Goal: Task Accomplishment & Management: Complete application form

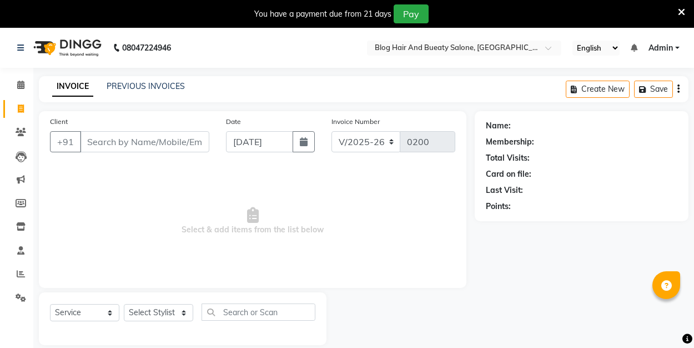
select select "8741"
select select "service"
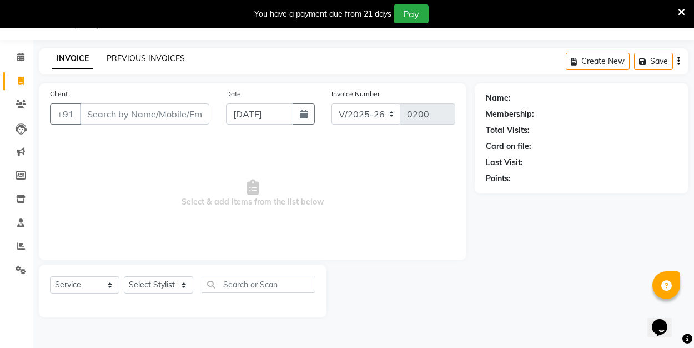
click at [154, 59] on link "PREVIOUS INVOICES" at bounding box center [146, 58] width 78 height 10
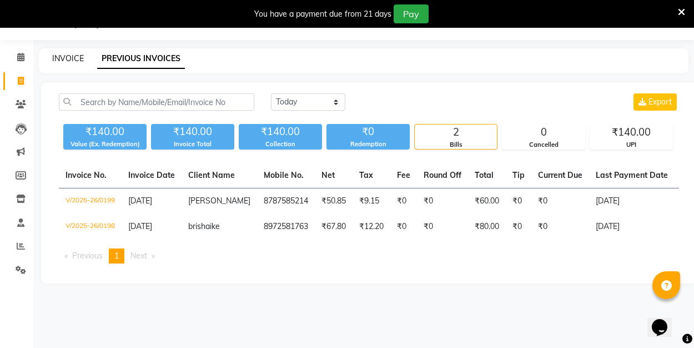
click at [82, 57] on link "INVOICE" at bounding box center [68, 58] width 32 height 10
select select "service"
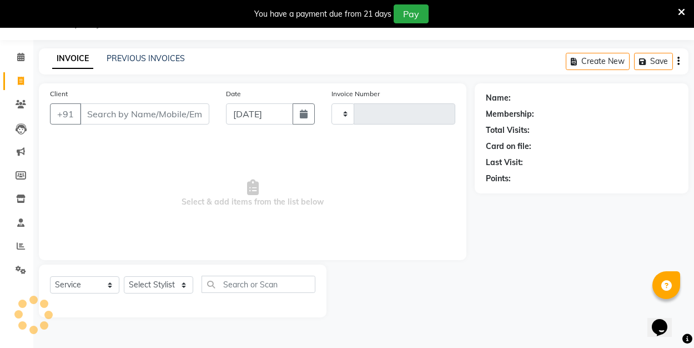
type input "0200"
select select "8741"
click at [152, 57] on link "PREVIOUS INVOICES" at bounding box center [146, 58] width 78 height 10
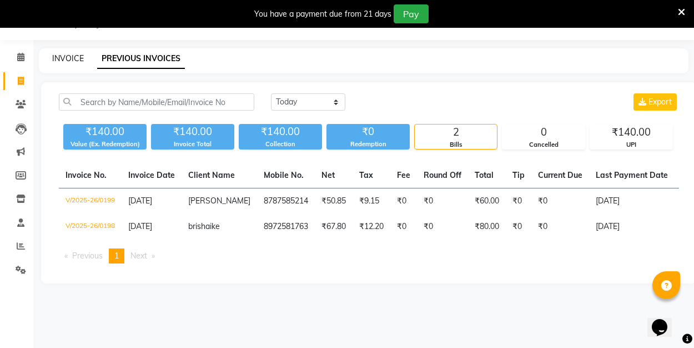
click at [74, 59] on link "INVOICE" at bounding box center [68, 58] width 32 height 10
select select "service"
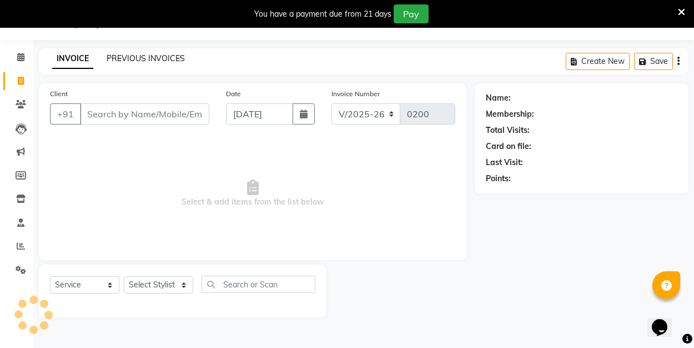
click at [134, 58] on link "PREVIOUS INVOICES" at bounding box center [146, 58] width 78 height 10
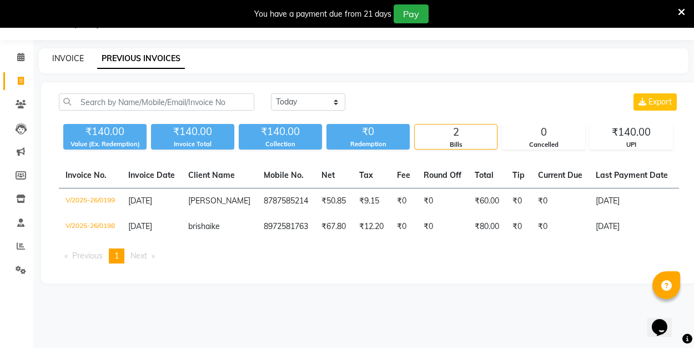
click at [72, 57] on link "INVOICE" at bounding box center [68, 58] width 32 height 10
select select "8741"
select select "service"
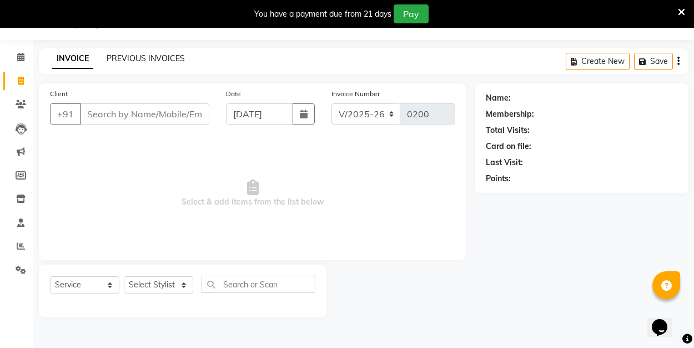
click at [124, 57] on link "PREVIOUS INVOICES" at bounding box center [146, 58] width 78 height 10
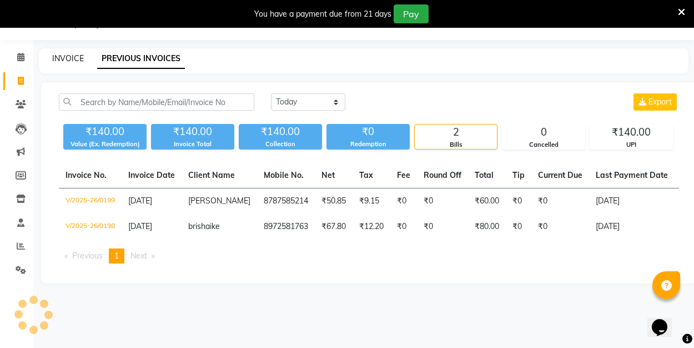
click at [77, 57] on link "INVOICE" at bounding box center [68, 58] width 32 height 10
select select "8741"
select select "service"
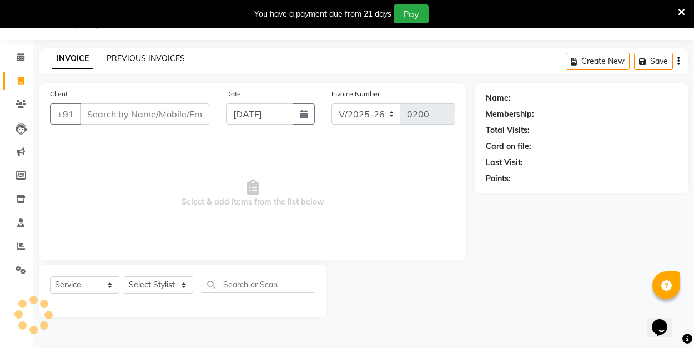
click at [132, 56] on link "PREVIOUS INVOICES" at bounding box center [146, 58] width 78 height 10
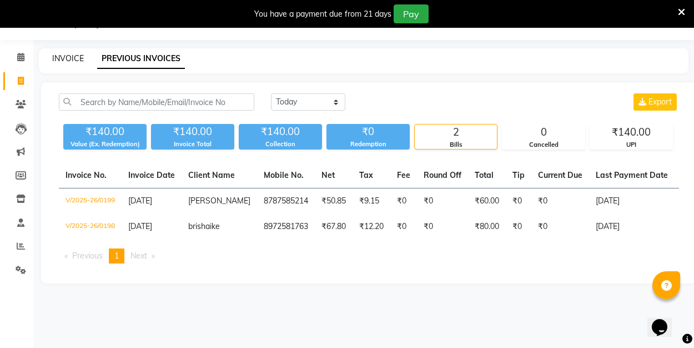
click at [69, 61] on link "INVOICE" at bounding box center [68, 58] width 32 height 10
select select "8741"
select select "service"
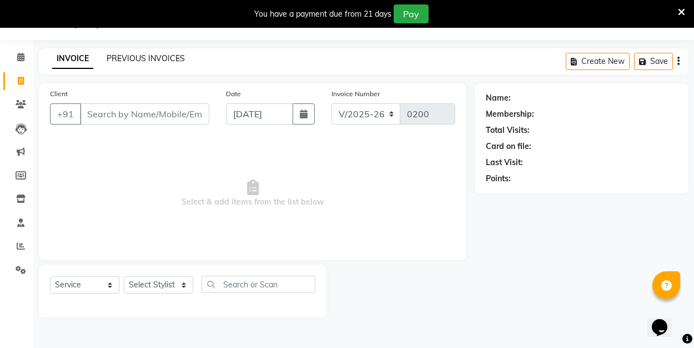
click at [118, 58] on link "PREVIOUS INVOICES" at bounding box center [146, 58] width 78 height 10
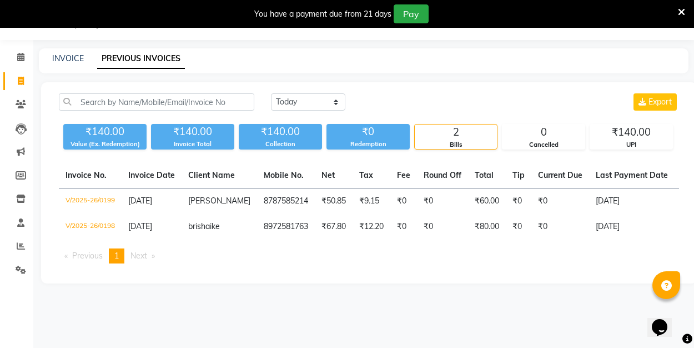
click at [269, 293] on main "INVOICE PREVIOUS INVOICES Today Yesterday Custom Range Export ₹140.00 Value (Ex…" at bounding box center [363, 173] width 661 height 251
click at [19, 80] on icon at bounding box center [21, 81] width 6 height 8
select select "8741"
select select "service"
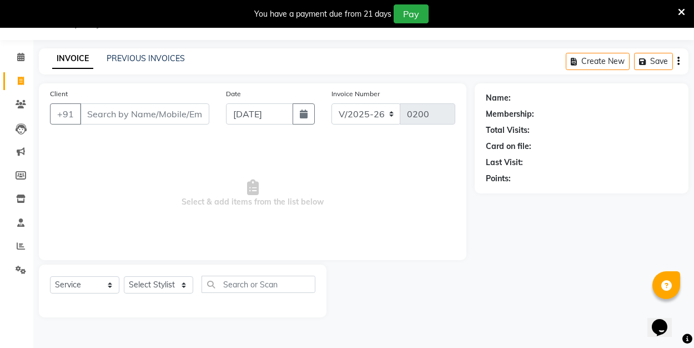
click at [174, 167] on span "Select & add items from the list below" at bounding box center [252, 193] width 405 height 111
click at [112, 172] on span "Select & add items from the list below" at bounding box center [252, 193] width 405 height 111
click at [120, 95] on div "Client +91" at bounding box center [130, 111] width 176 height 46
click at [125, 152] on span "Select & add items from the list below" at bounding box center [252, 193] width 405 height 111
click at [144, 116] on input "Client" at bounding box center [144, 113] width 129 height 21
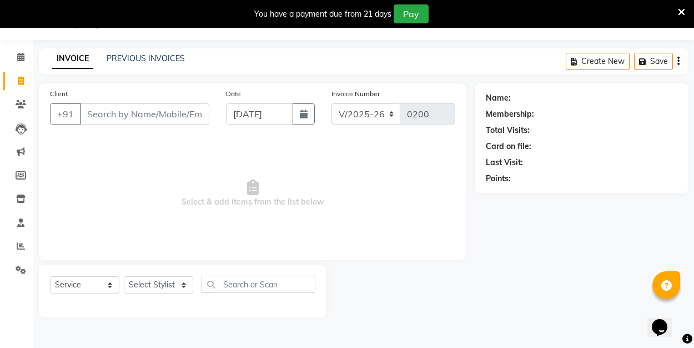
click at [154, 150] on span "Select & add items from the list below" at bounding box center [252, 193] width 405 height 111
click at [125, 117] on input "Client" at bounding box center [144, 113] width 129 height 21
click at [109, 153] on span "Select & add items from the list below" at bounding box center [252, 193] width 405 height 111
click at [108, 117] on input "Client" at bounding box center [144, 113] width 129 height 21
click at [114, 80] on main "INVOICE PREVIOUS INVOICES Create New Save Client +91 Date 04-09-2025 Invoice Nu…" at bounding box center [363, 190] width 661 height 285
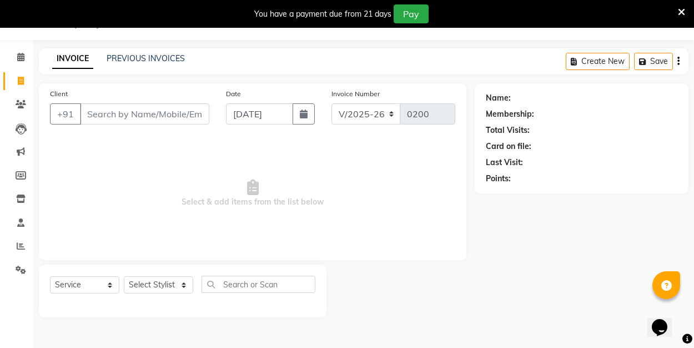
click at [110, 151] on span "Select & add items from the list below" at bounding box center [252, 193] width 405 height 111
click at [107, 118] on input "Client" at bounding box center [144, 113] width 129 height 21
click at [112, 88] on div "Client +91" at bounding box center [130, 111] width 176 height 46
click at [167, 62] on link "PREVIOUS INVOICES" at bounding box center [146, 58] width 78 height 10
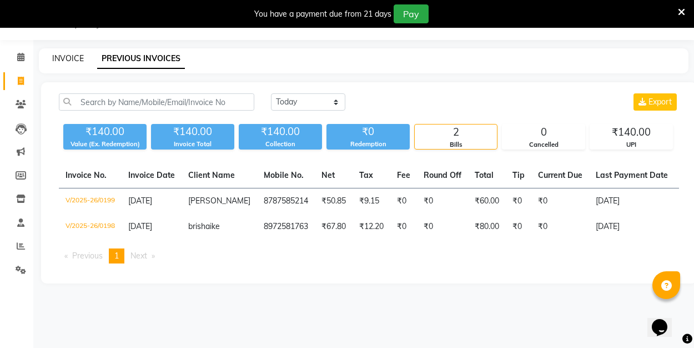
click at [72, 57] on link "INVOICE" at bounding box center [68, 58] width 32 height 10
select select "service"
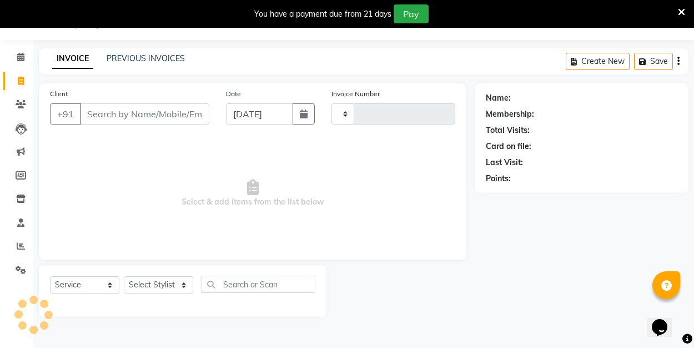
type input "0200"
select select "8741"
click at [141, 58] on link "PREVIOUS INVOICES" at bounding box center [146, 58] width 78 height 10
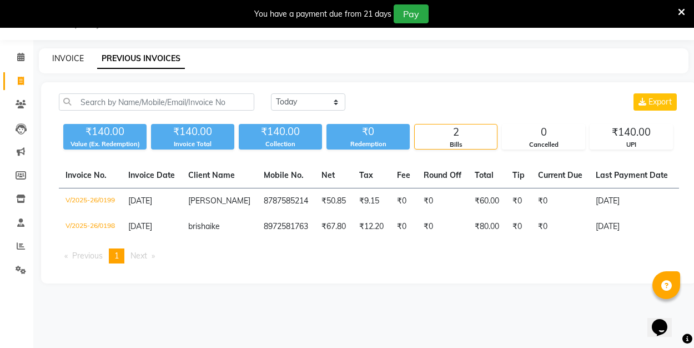
click at [73, 60] on link "INVOICE" at bounding box center [68, 58] width 32 height 10
select select "8741"
select select "service"
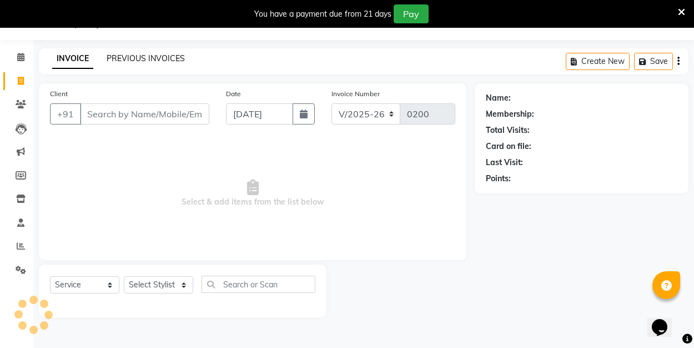
click at [121, 62] on link "PREVIOUS INVOICES" at bounding box center [146, 58] width 78 height 10
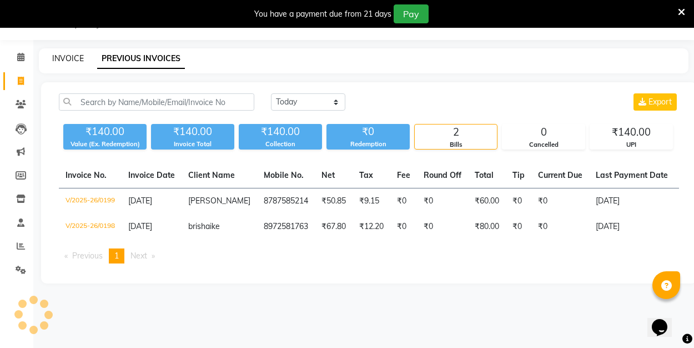
click at [72, 59] on link "INVOICE" at bounding box center [68, 58] width 32 height 10
select select "service"
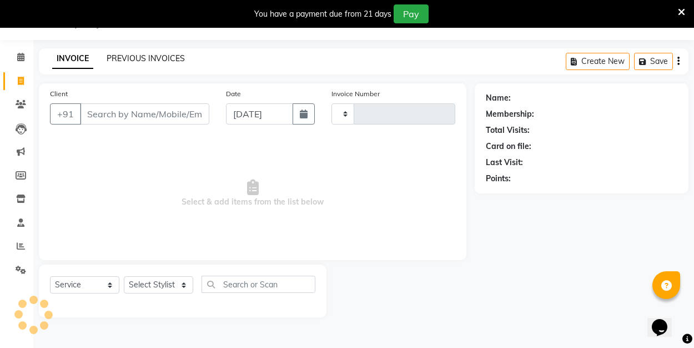
type input "0200"
select select "8741"
click at [156, 57] on link "PREVIOUS INVOICES" at bounding box center [146, 58] width 78 height 10
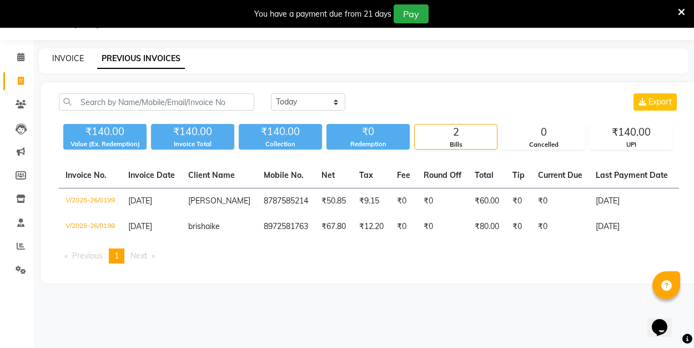
click at [77, 58] on link "INVOICE" at bounding box center [68, 58] width 32 height 10
select select "8741"
select select "service"
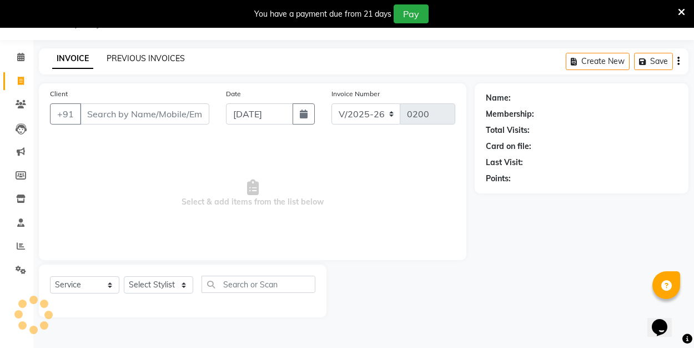
click at [133, 58] on link "PREVIOUS INVOICES" at bounding box center [146, 58] width 78 height 10
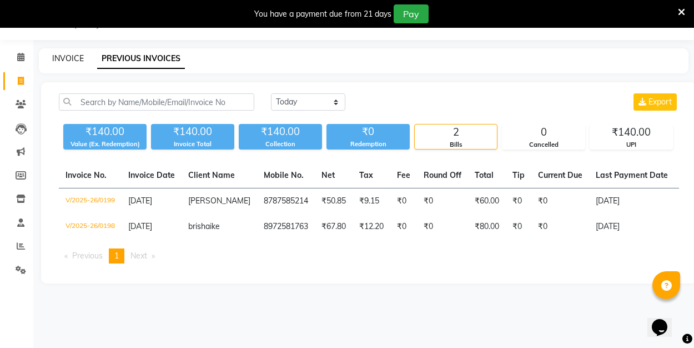
click at [71, 57] on link "INVOICE" at bounding box center [68, 58] width 32 height 10
select select "service"
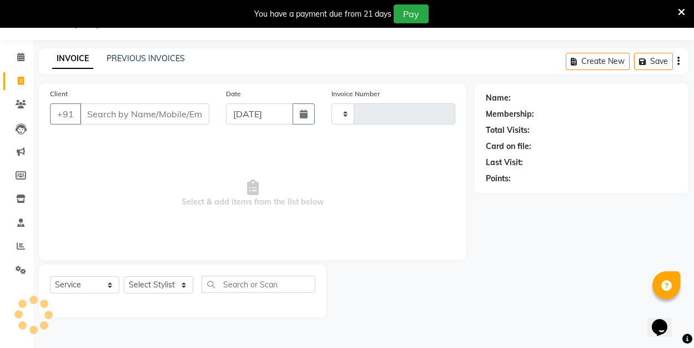
type input "0200"
select select "8741"
click at [167, 61] on link "PREVIOUS INVOICES" at bounding box center [146, 58] width 78 height 10
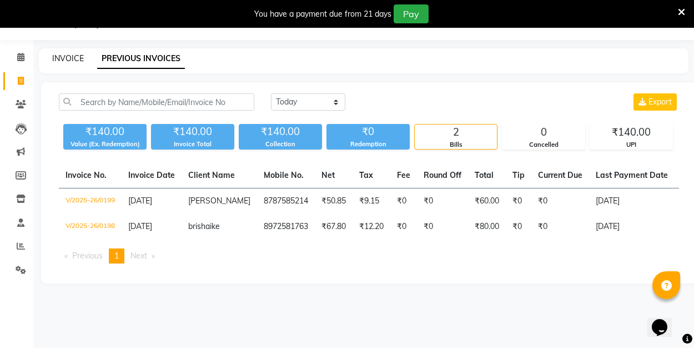
click at [79, 61] on link "INVOICE" at bounding box center [68, 58] width 32 height 10
select select "8741"
select select "service"
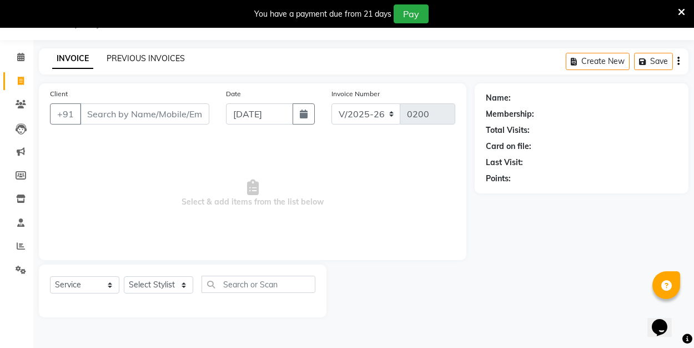
click at [125, 59] on link "PREVIOUS INVOICES" at bounding box center [146, 58] width 78 height 10
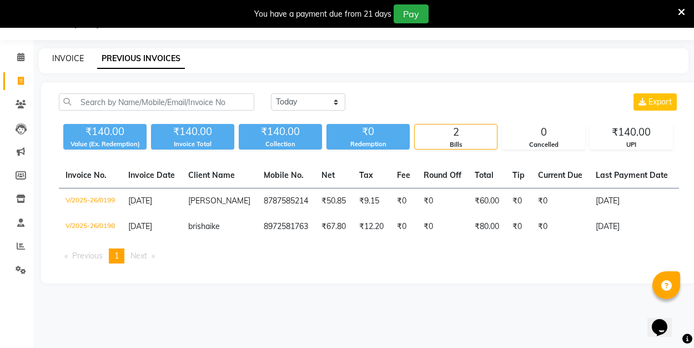
click at [63, 58] on link "INVOICE" at bounding box center [68, 58] width 32 height 10
select select "8741"
select select "service"
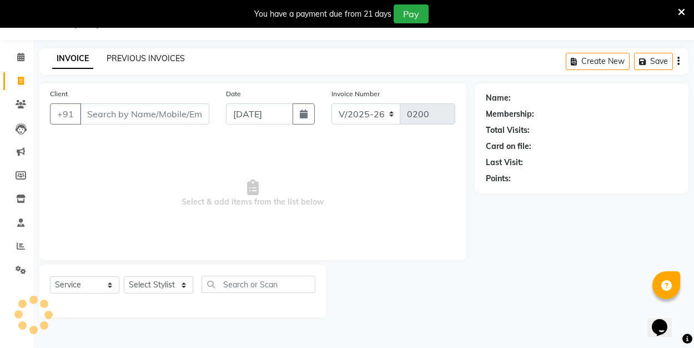
click at [134, 56] on link "PREVIOUS INVOICES" at bounding box center [146, 58] width 78 height 10
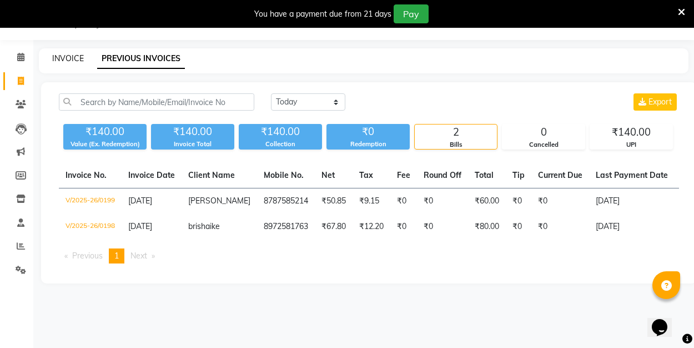
click at [74, 57] on link "INVOICE" at bounding box center [68, 58] width 32 height 10
select select "service"
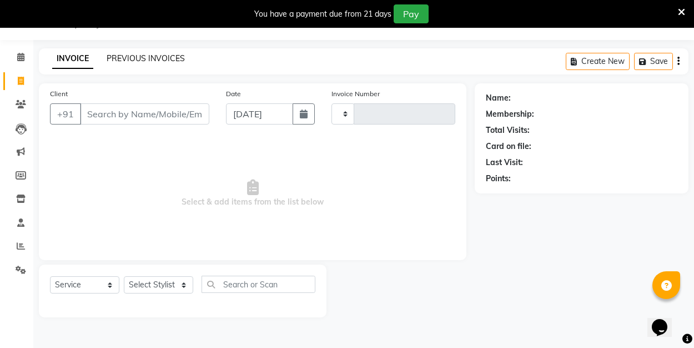
type input "0200"
select select "8741"
click at [155, 58] on link "PREVIOUS INVOICES" at bounding box center [146, 58] width 78 height 10
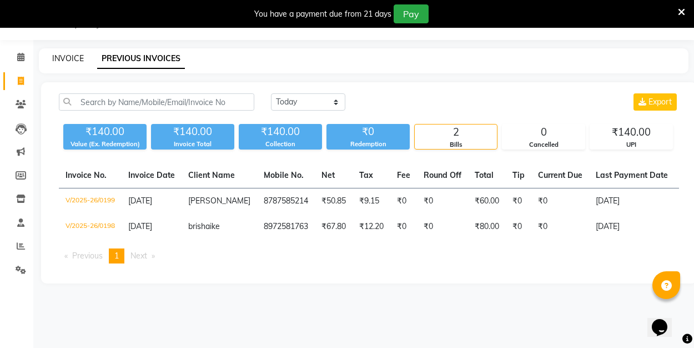
click at [72, 57] on link "INVOICE" at bounding box center [68, 58] width 32 height 10
select select "8741"
select select "service"
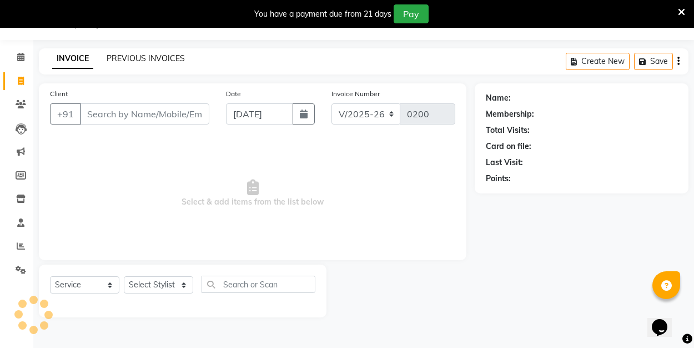
click at [135, 60] on link "PREVIOUS INVOICES" at bounding box center [146, 58] width 78 height 10
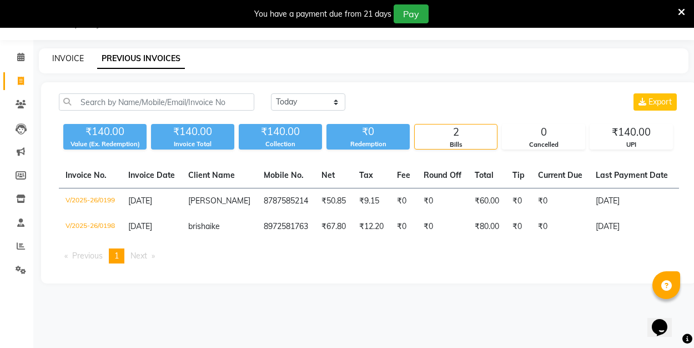
click at [58, 58] on link "INVOICE" at bounding box center [68, 58] width 32 height 10
select select "8741"
select select "service"
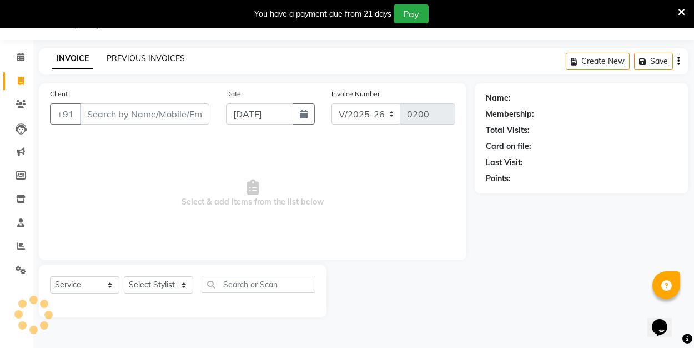
click at [123, 59] on link "PREVIOUS INVOICES" at bounding box center [146, 58] width 78 height 10
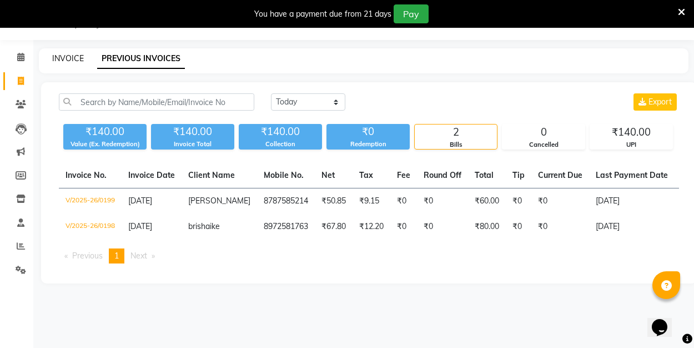
click at [77, 60] on link "INVOICE" at bounding box center [68, 58] width 32 height 10
select select "service"
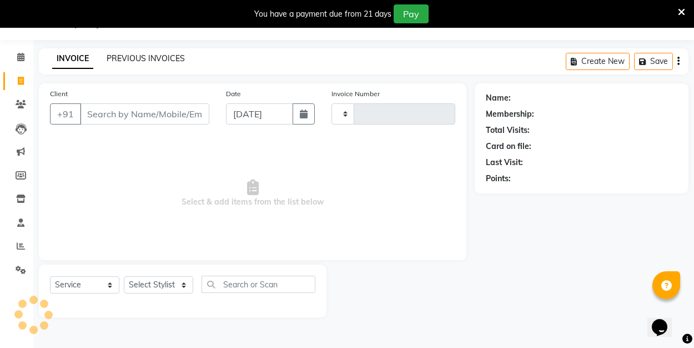
type input "0200"
select select "8741"
click at [125, 59] on link "PREVIOUS INVOICES" at bounding box center [146, 58] width 78 height 10
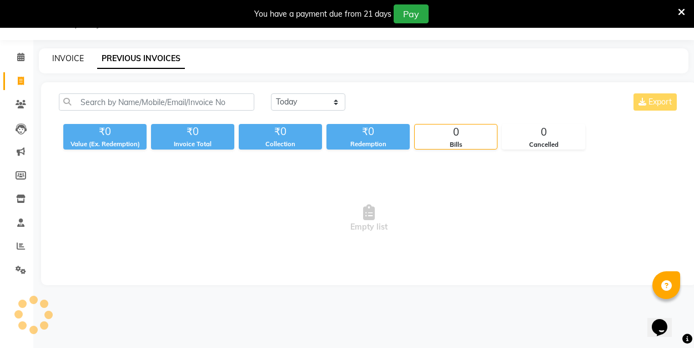
click at [64, 58] on link "INVOICE" at bounding box center [68, 58] width 32 height 10
select select "8741"
select select "service"
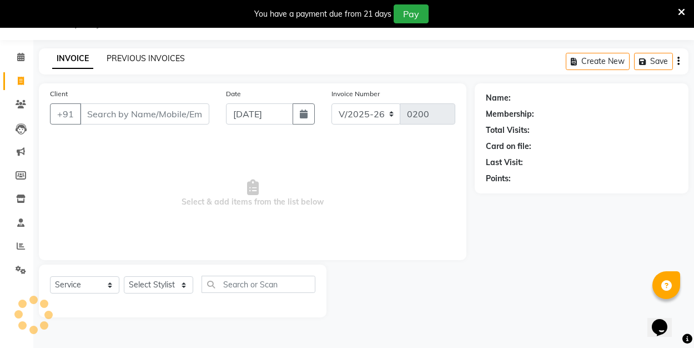
click at [114, 59] on link "PREVIOUS INVOICES" at bounding box center [146, 58] width 78 height 10
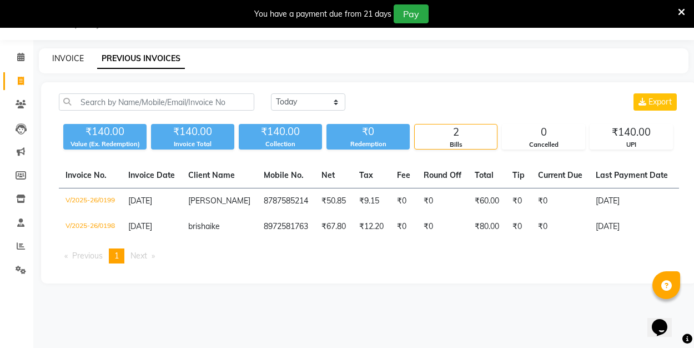
click at [73, 57] on link "INVOICE" at bounding box center [68, 58] width 32 height 10
select select "8741"
select select "service"
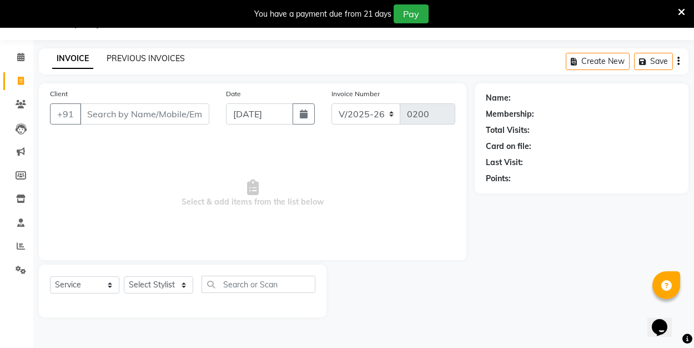
click at [118, 58] on link "PREVIOUS INVOICES" at bounding box center [146, 58] width 78 height 10
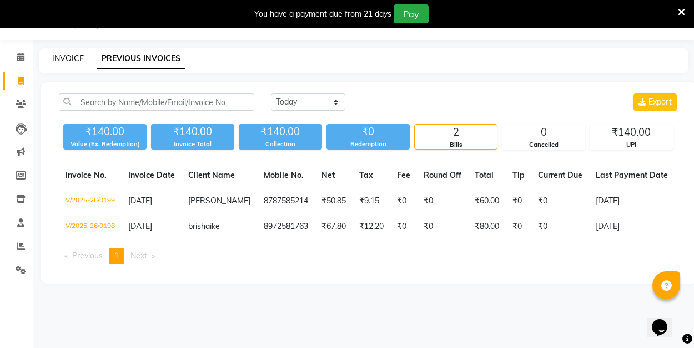
click at [71, 56] on link "INVOICE" at bounding box center [68, 58] width 32 height 10
select select "service"
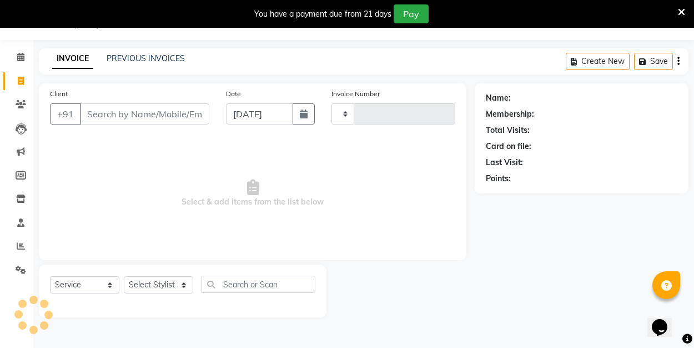
type input "0200"
select select "8741"
click at [133, 58] on link "PREVIOUS INVOICES" at bounding box center [146, 58] width 78 height 10
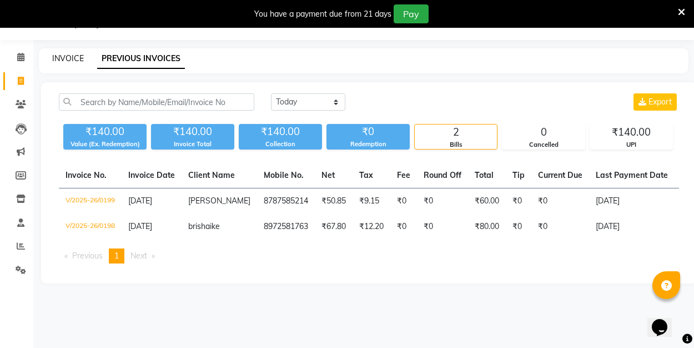
click at [70, 60] on link "INVOICE" at bounding box center [68, 58] width 32 height 10
select select "service"
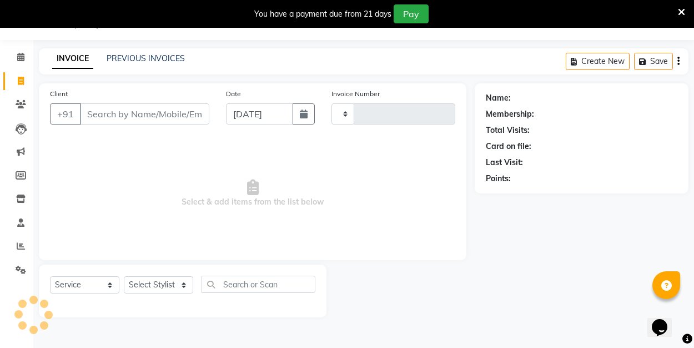
type input "0200"
select select "8741"
click at [121, 56] on link "PREVIOUS INVOICES" at bounding box center [146, 58] width 78 height 10
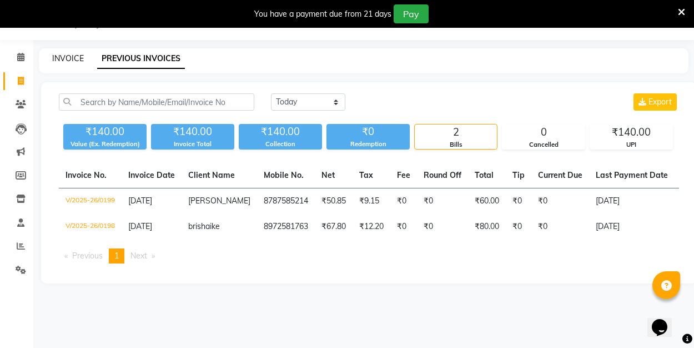
click at [72, 58] on link "INVOICE" at bounding box center [68, 58] width 32 height 10
select select "service"
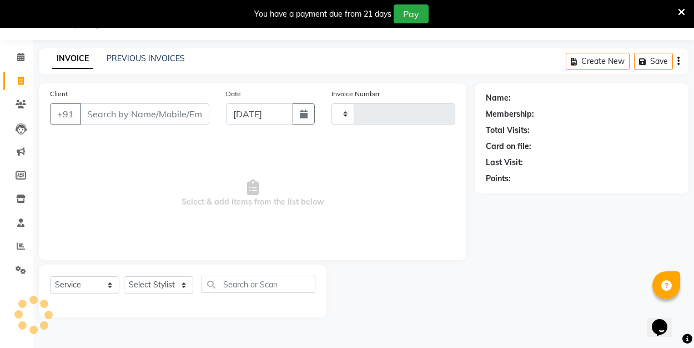
type input "0200"
select select "8741"
click at [111, 114] on input "Client" at bounding box center [144, 113] width 129 height 21
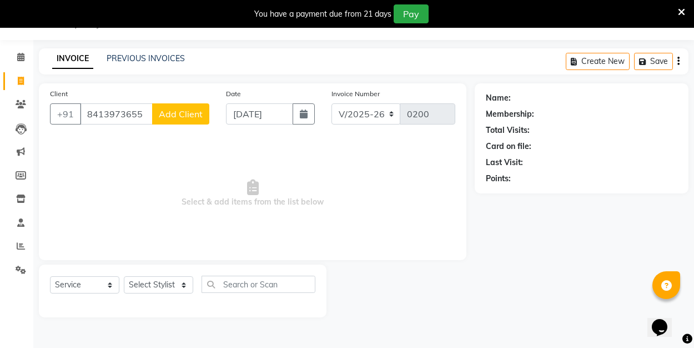
type input "8413973655"
click at [194, 122] on button "Add Client" at bounding box center [180, 113] width 57 height 21
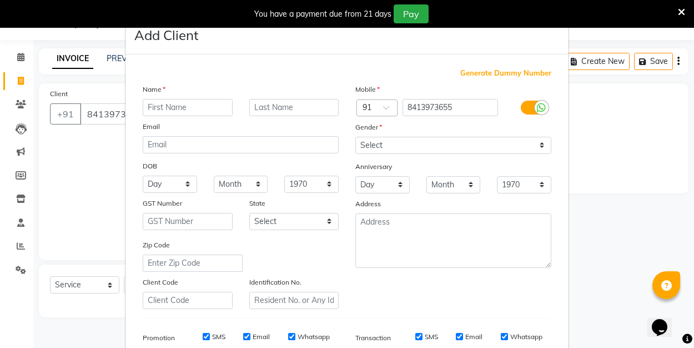
click at [189, 107] on input "text" at bounding box center [188, 107] width 90 height 17
type input "raleng"
select select "male"
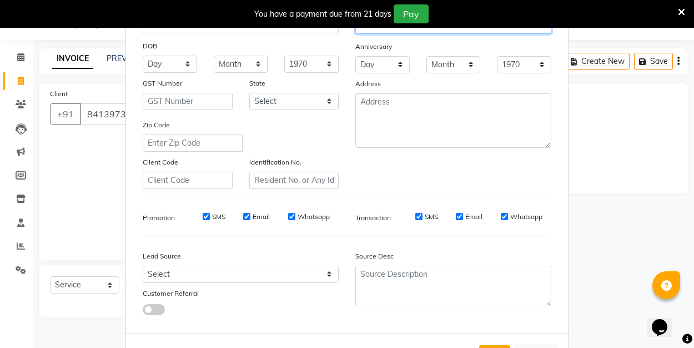
scroll to position [158, 0]
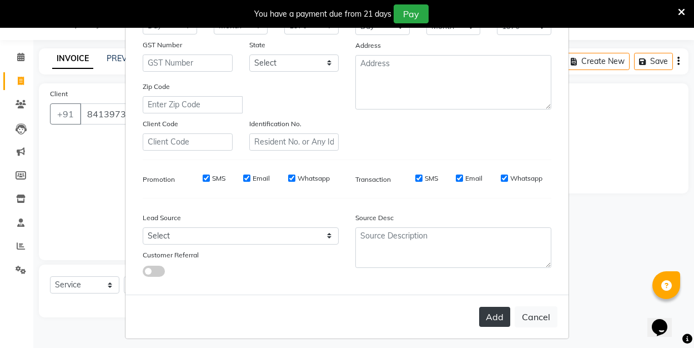
click at [497, 314] on button "Add" at bounding box center [494, 316] width 31 height 20
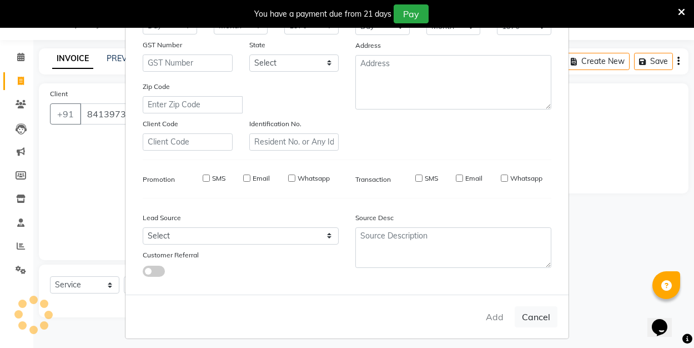
select select
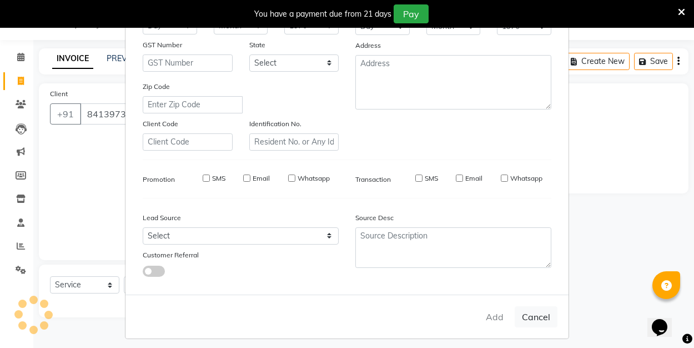
select select
checkbox input "false"
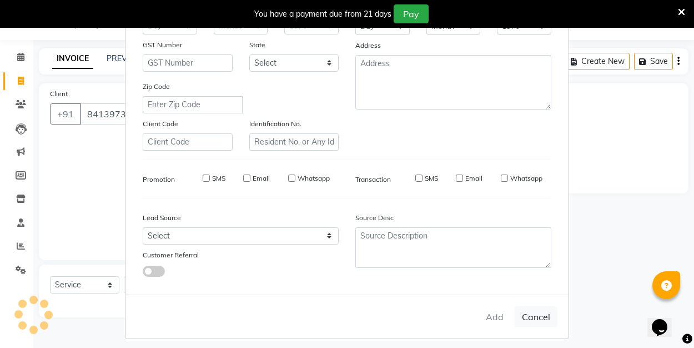
checkbox input "false"
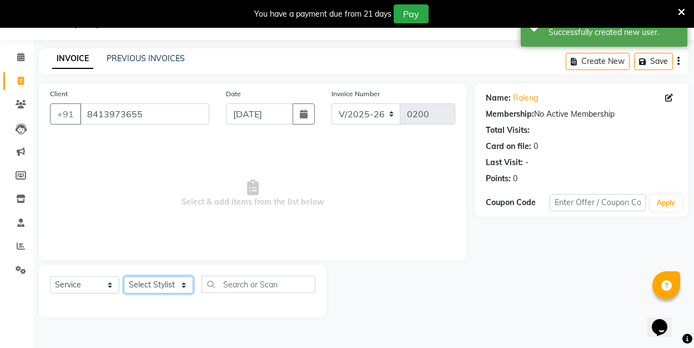
select select "90661"
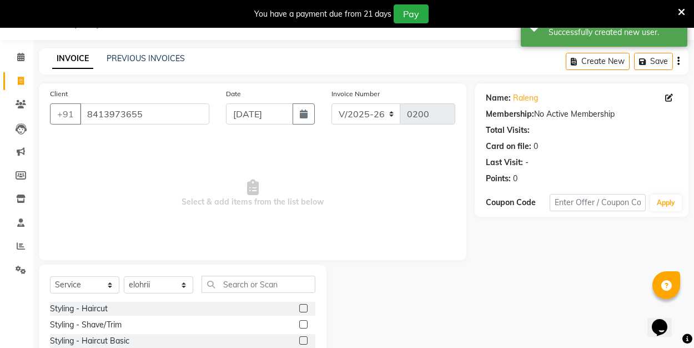
click at [304, 309] on label at bounding box center [303, 308] width 8 height 8
click at [304, 309] on input "checkbox" at bounding box center [302, 308] width 7 height 7
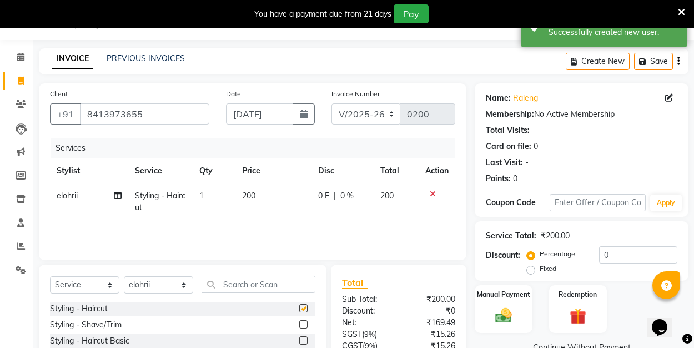
checkbox input "false"
click at [540, 269] on label "Fixed" at bounding box center [548, 268] width 17 height 10
click at [531, 269] on input "Fixed" at bounding box center [533, 268] width 8 height 8
radio input "true"
click at [660, 263] on div "Percentage Fixed 0" at bounding box center [603, 261] width 148 height 30
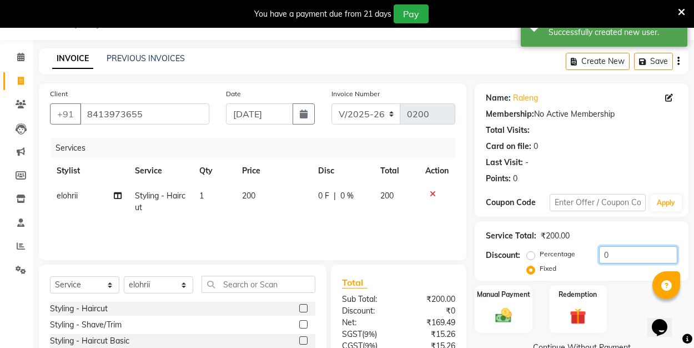
click at [648, 256] on input "0" at bounding box center [638, 254] width 78 height 17
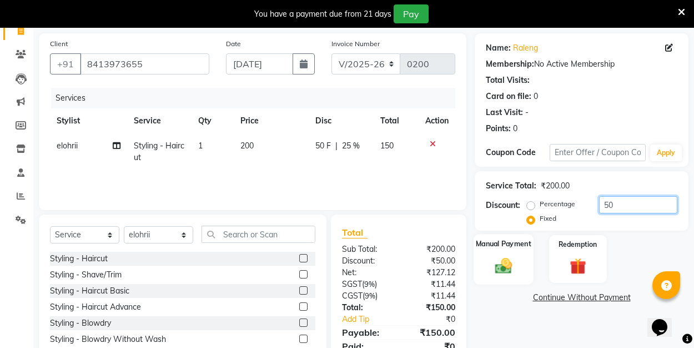
scroll to position [120, 0]
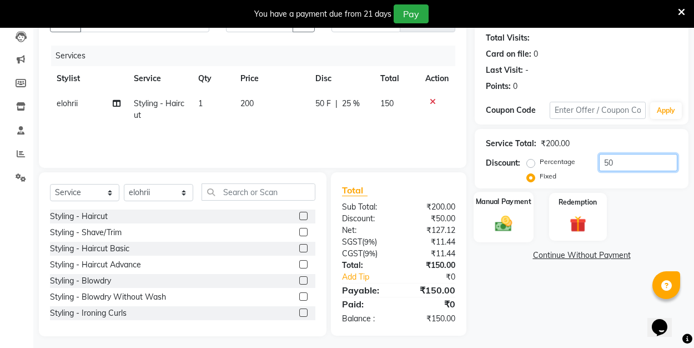
type input "50"
click at [502, 234] on div "Manual Payment" at bounding box center [504, 217] width 60 height 50
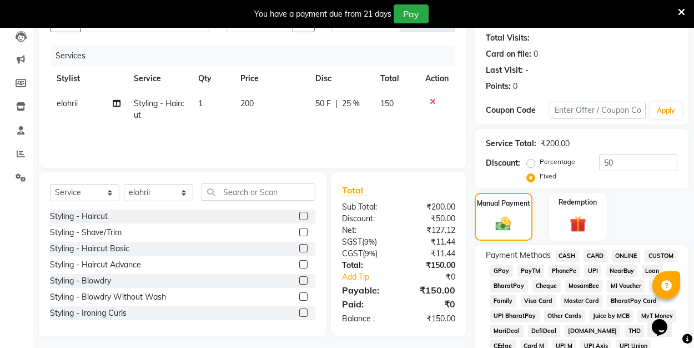
click at [593, 270] on span "UPI" at bounding box center [592, 270] width 17 height 13
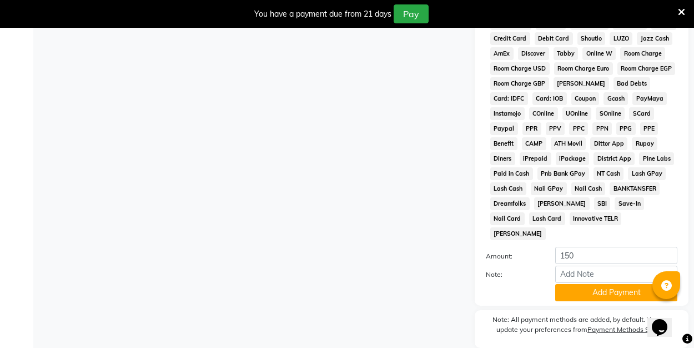
scroll to position [532, 0]
click at [568, 283] on button "Add Payment" at bounding box center [616, 291] width 122 height 17
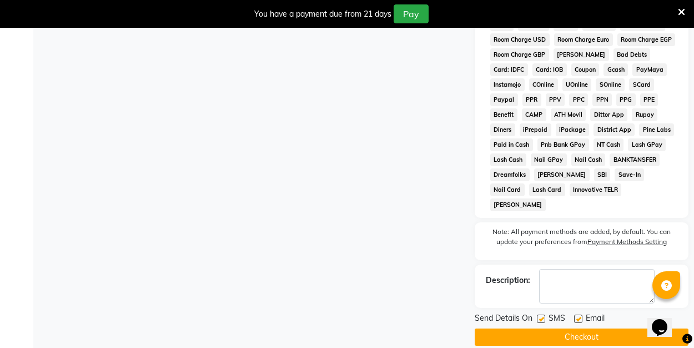
scroll to position [560, 0]
click at [575, 315] on label at bounding box center [578, 319] width 8 height 8
click at [575, 316] on input "checkbox" at bounding box center [577, 319] width 7 height 7
checkbox input "false"
click at [575, 329] on button "Checkout" at bounding box center [582, 337] width 214 height 17
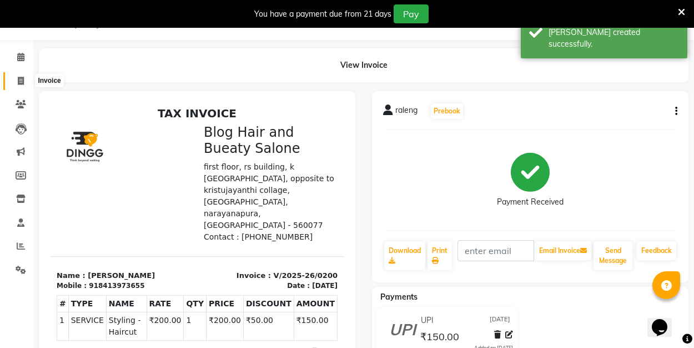
click at [18, 79] on icon at bounding box center [21, 81] width 6 height 8
select select "service"
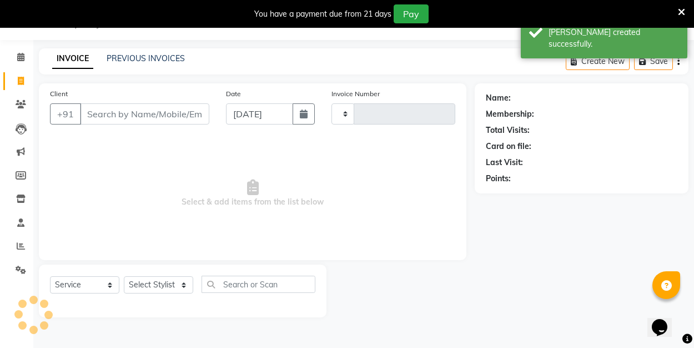
type input "0201"
select select "8741"
click at [128, 57] on link "PREVIOUS INVOICES" at bounding box center [146, 58] width 78 height 10
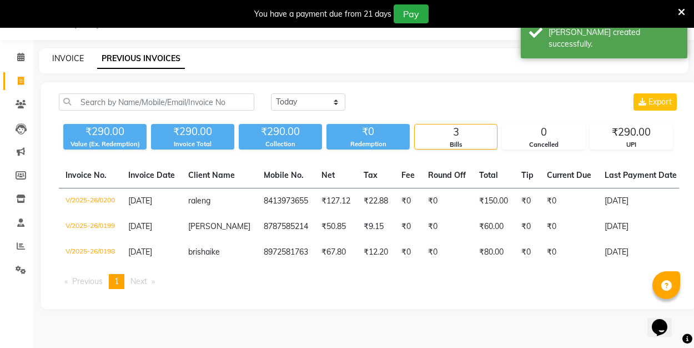
click at [62, 63] on link "INVOICE" at bounding box center [68, 58] width 32 height 10
select select "8741"
select select "service"
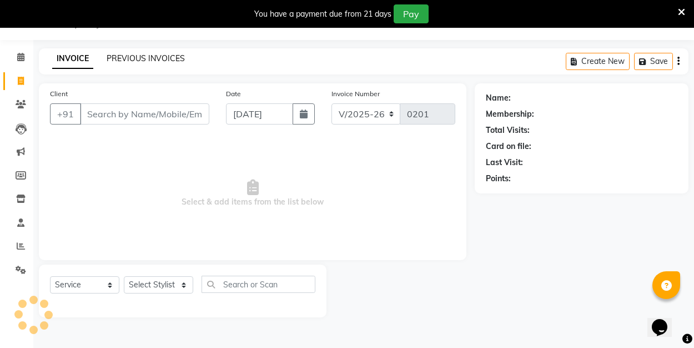
click at [148, 58] on link "PREVIOUS INVOICES" at bounding box center [146, 58] width 78 height 10
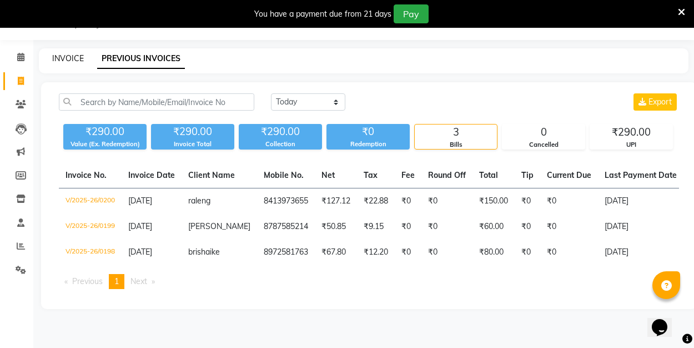
click at [74, 55] on link "INVOICE" at bounding box center [68, 58] width 32 height 10
select select "service"
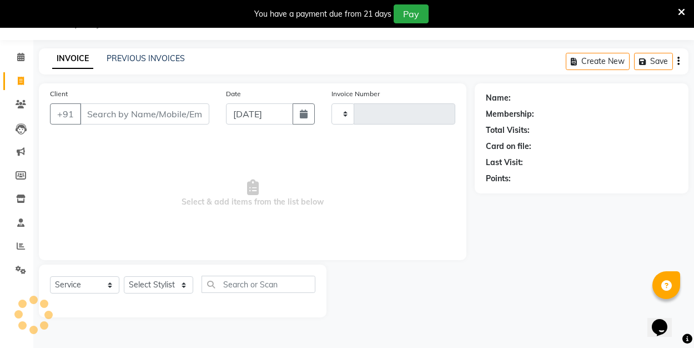
type input "0201"
select select "8741"
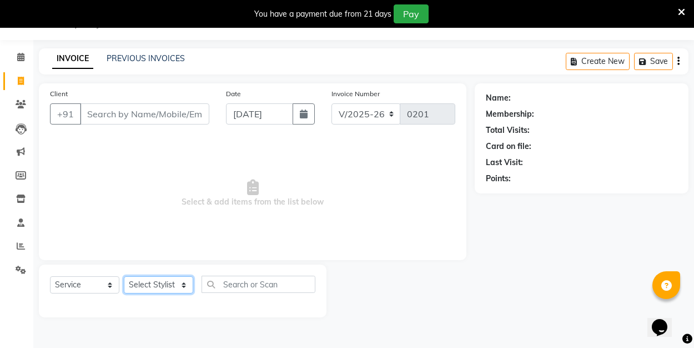
click at [177, 282] on select "Select Stylist [PERSON_NAME] Manager [PERSON_NAME] [PERSON_NAME]" at bounding box center [158, 284] width 69 height 17
click at [189, 250] on div "Client +91 Date 04-09-2025 Invoice Number V/2025 V/2025-26 0201 Select & add it…" at bounding box center [252, 171] width 427 height 177
click at [158, 63] on link "PREVIOUS INVOICES" at bounding box center [146, 58] width 78 height 10
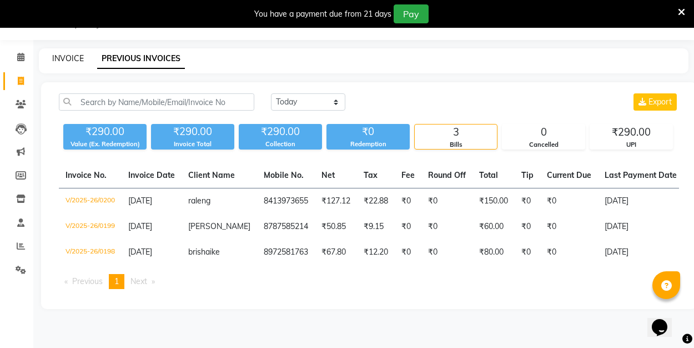
click at [79, 61] on link "INVOICE" at bounding box center [68, 58] width 32 height 10
select select "service"
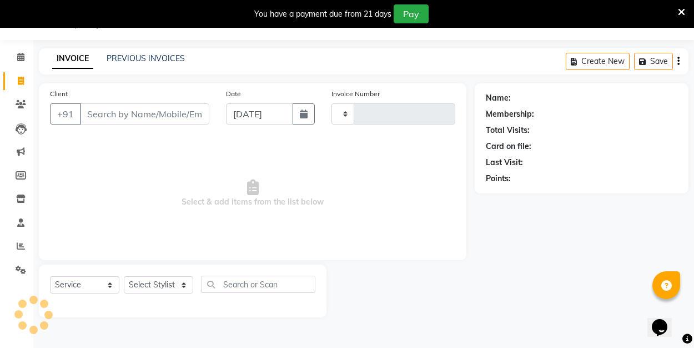
type input "0201"
select select "8741"
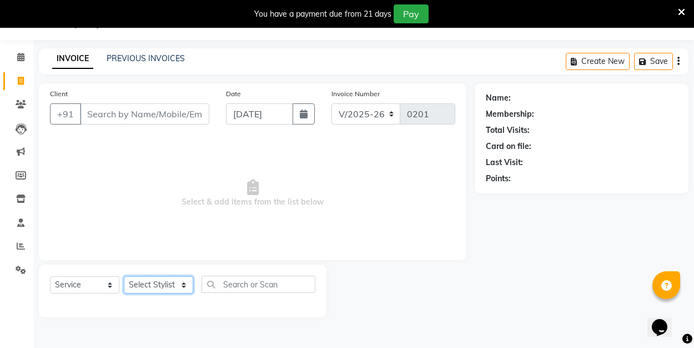
click at [183, 283] on select "Select Stylist [PERSON_NAME] Manager [PERSON_NAME] [PERSON_NAME]" at bounding box center [158, 284] width 69 height 17
click at [158, 251] on div "Client +91 Date 04-09-2025 Invoice Number V/2025 V/2025-26 0201 Select & add it…" at bounding box center [252, 171] width 427 height 177
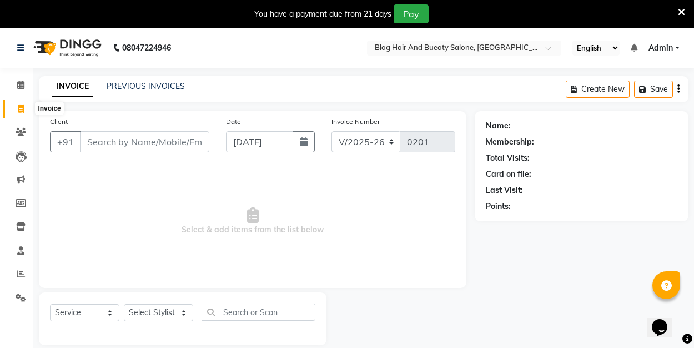
click at [25, 111] on span at bounding box center [20, 109] width 19 height 13
select select "service"
type input "0201"
select select "8741"
click at [144, 234] on span "Select & add items from the list below" at bounding box center [252, 220] width 405 height 111
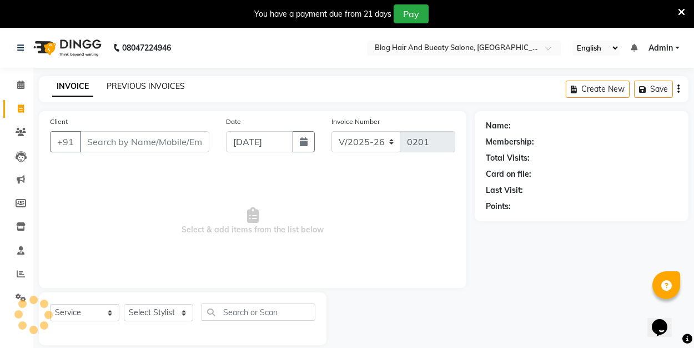
click at [152, 83] on link "PREVIOUS INVOICES" at bounding box center [146, 86] width 78 height 10
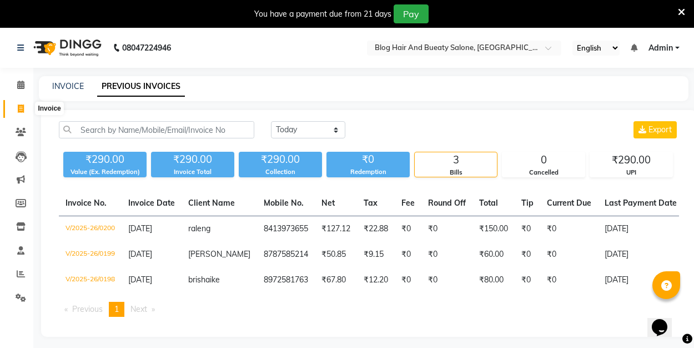
click at [21, 110] on icon at bounding box center [21, 108] width 6 height 8
select select "8741"
select select "service"
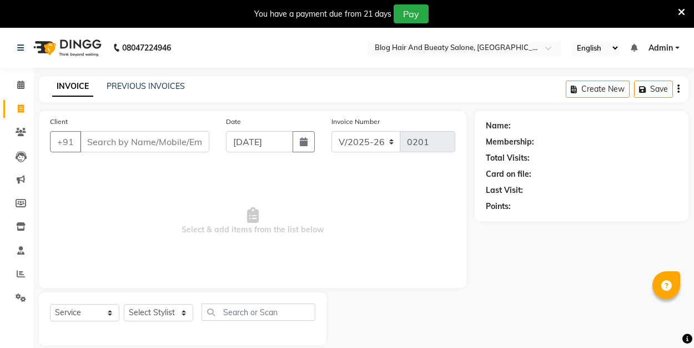
select select "8741"
select select "service"
click at [147, 147] on input "Client" at bounding box center [144, 141] width 129 height 21
click at [147, 195] on span "Select & add items from the list below" at bounding box center [252, 220] width 405 height 111
click at [145, 149] on input "Client" at bounding box center [144, 141] width 129 height 21
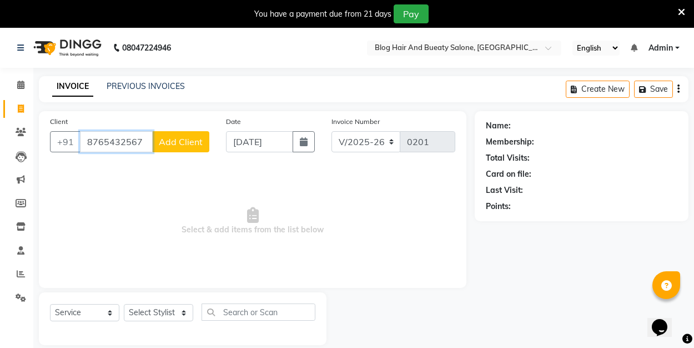
type input "8765432567"
click at [192, 137] on span "Add Client" at bounding box center [181, 141] width 44 height 11
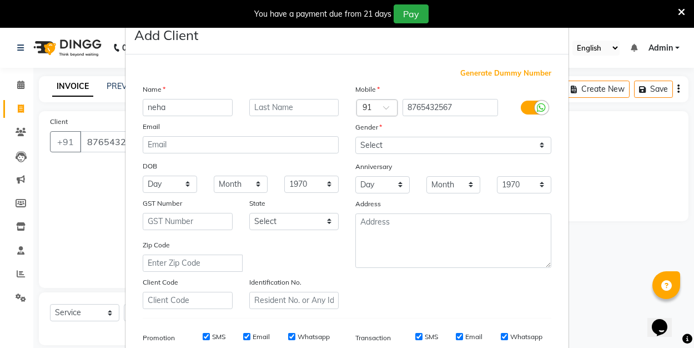
type input "neha"
click at [394, 145] on select "Select [DEMOGRAPHIC_DATA] [DEMOGRAPHIC_DATA] Other Prefer Not To Say" at bounding box center [453, 145] width 196 height 17
select select "[DEMOGRAPHIC_DATA]"
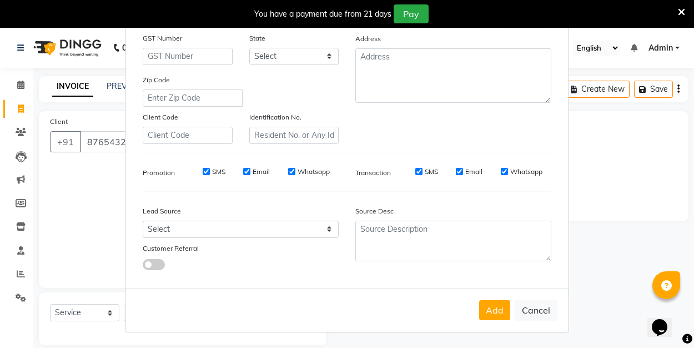
scroll to position [164, 0]
click at [497, 316] on button "Add" at bounding box center [494, 310] width 31 height 20
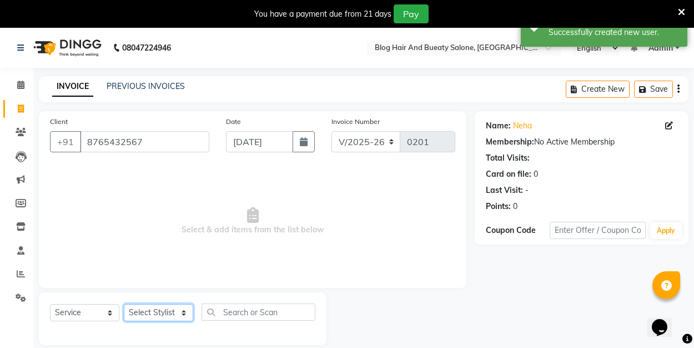
select select "89034"
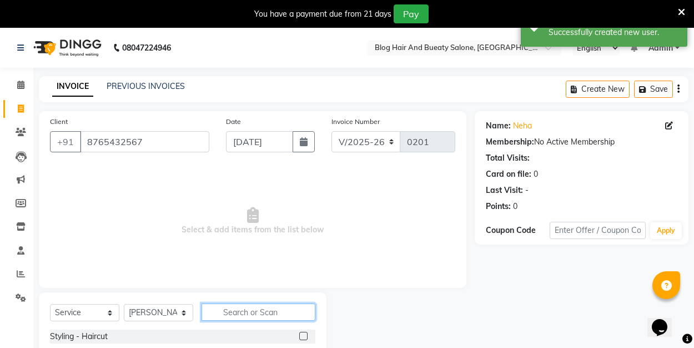
click at [269, 313] on input "text" at bounding box center [259, 311] width 114 height 17
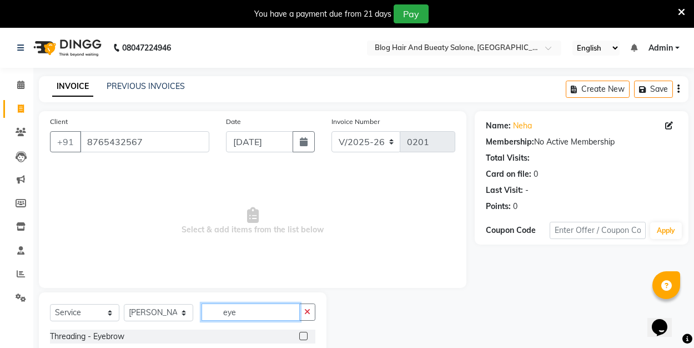
type input "eye"
click at [303, 338] on label at bounding box center [303, 335] width 8 height 8
click at [303, 338] on input "checkbox" at bounding box center [302, 336] width 7 height 7
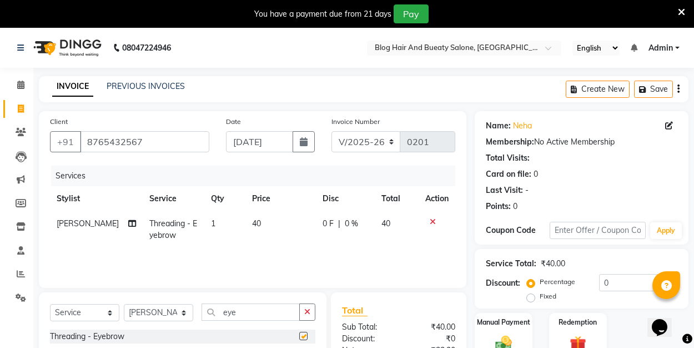
checkbox input "false"
click at [285, 311] on input "eye" at bounding box center [251, 311] width 98 height 17
type input "e"
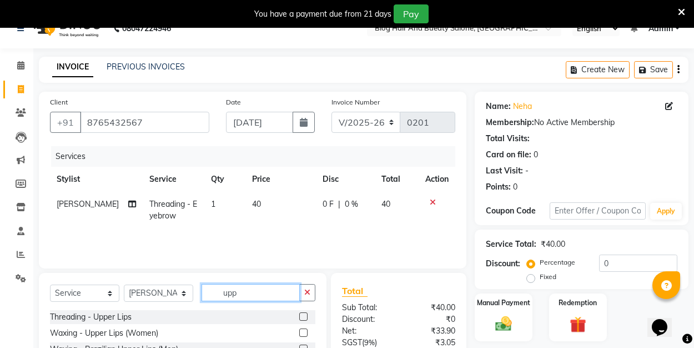
scroll to position [24, 0]
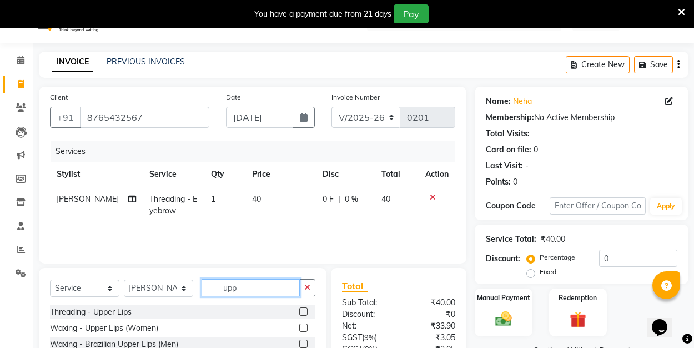
type input "upp"
click at [304, 329] on label at bounding box center [303, 327] width 8 height 8
click at [304, 329] on input "checkbox" at bounding box center [302, 327] width 7 height 7
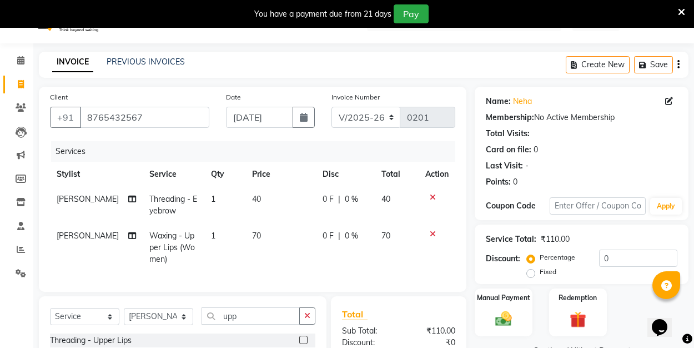
checkbox input "false"
click at [255, 317] on input "upp" at bounding box center [251, 315] width 98 height 17
type input "u"
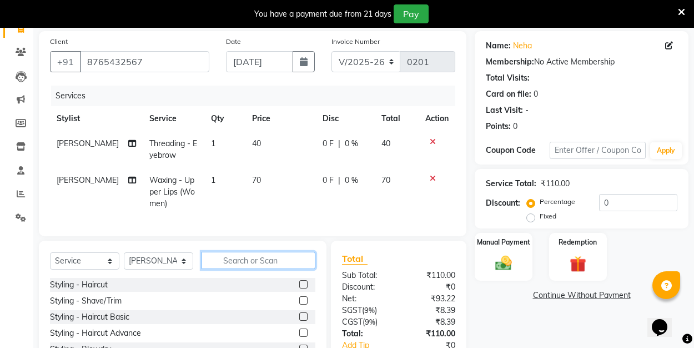
scroll to position [80, 0]
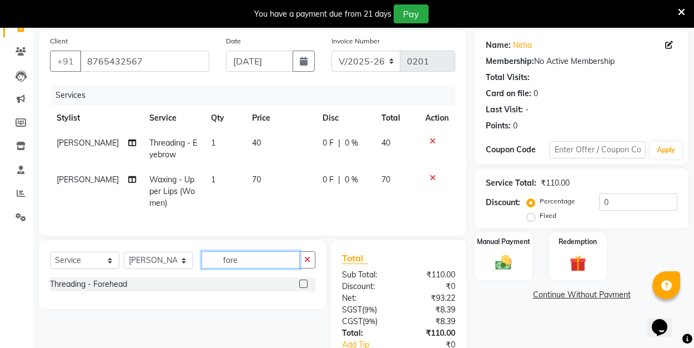
type input "fore"
click at [310, 283] on div at bounding box center [307, 284] width 16 height 14
click at [304, 283] on label at bounding box center [303, 283] width 8 height 8
click at [304, 283] on input "checkbox" at bounding box center [302, 283] width 7 height 7
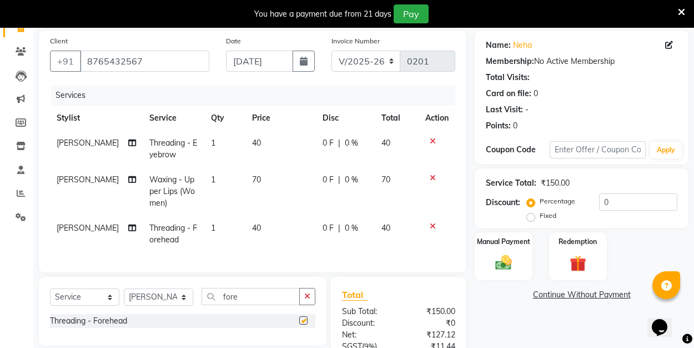
checkbox input "false"
click at [243, 293] on input "fore" at bounding box center [251, 296] width 98 height 17
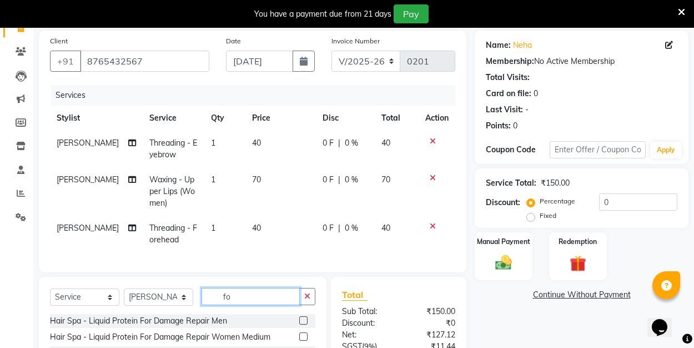
type input "f"
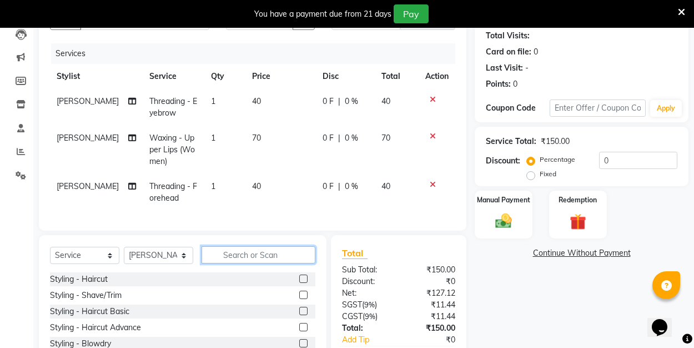
scroll to position [123, 0]
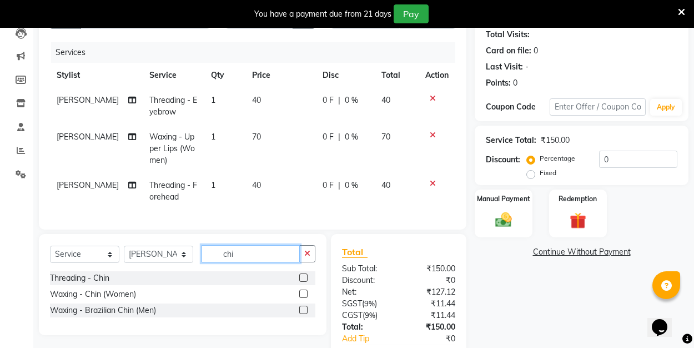
type input "chi"
click at [305, 294] on label at bounding box center [303, 293] width 8 height 8
click at [305, 294] on input "checkbox" at bounding box center [302, 293] width 7 height 7
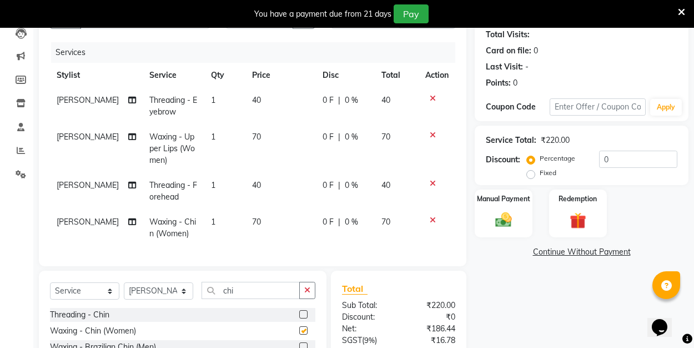
checkbox input "false"
click at [255, 293] on input "chi" at bounding box center [251, 289] width 98 height 17
type input "c"
click at [432, 220] on icon at bounding box center [433, 220] width 6 height 8
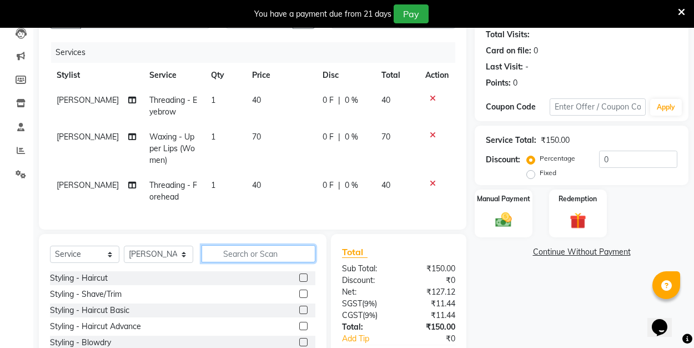
click at [248, 253] on input "text" at bounding box center [259, 253] width 114 height 17
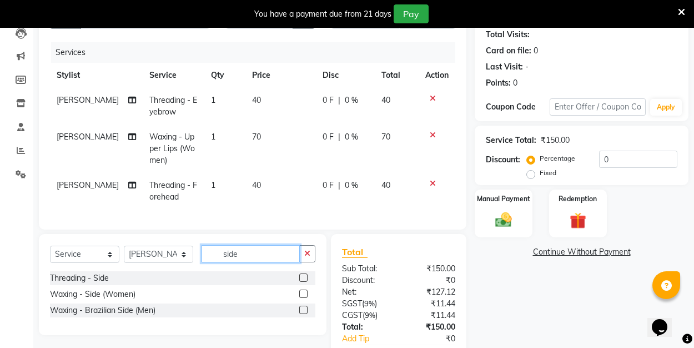
type input "side"
click at [302, 293] on label at bounding box center [303, 293] width 8 height 8
click at [302, 293] on input "checkbox" at bounding box center [302, 293] width 7 height 7
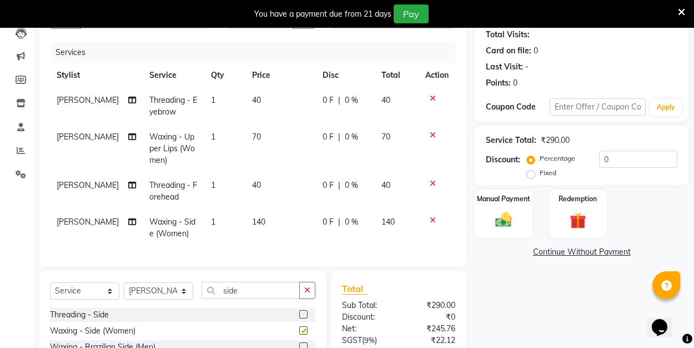
checkbox input "false"
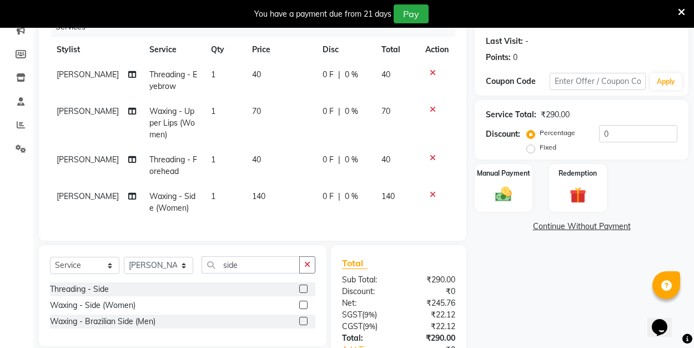
scroll to position [148, 0]
click at [540, 148] on label "Fixed" at bounding box center [548, 148] width 17 height 10
click at [532, 148] on input "Fixed" at bounding box center [533, 148] width 8 height 8
radio input "true"
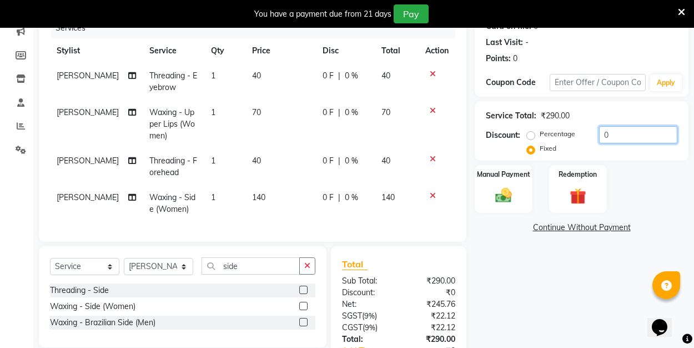
click at [607, 134] on input "0" at bounding box center [638, 134] width 78 height 17
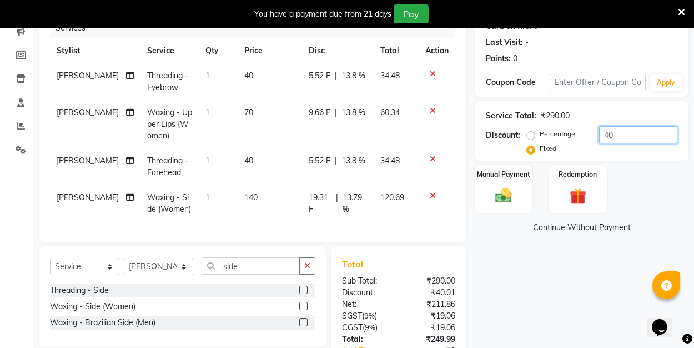
type input "4"
click at [610, 134] on input "60" at bounding box center [638, 134] width 78 height 17
type input "6"
type input "5"
type input "6"
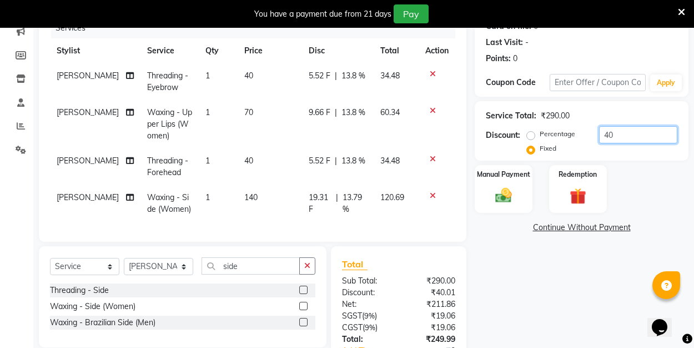
type input "4"
type input "3"
type input "6"
type input "5"
type input "4"
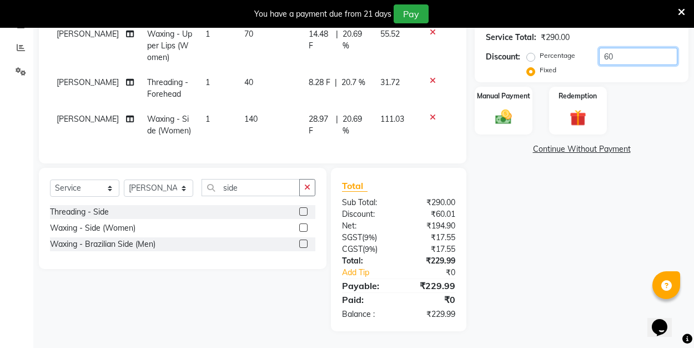
scroll to position [226, 0]
type input "60"
click at [511, 112] on img at bounding box center [504, 116] width 28 height 19
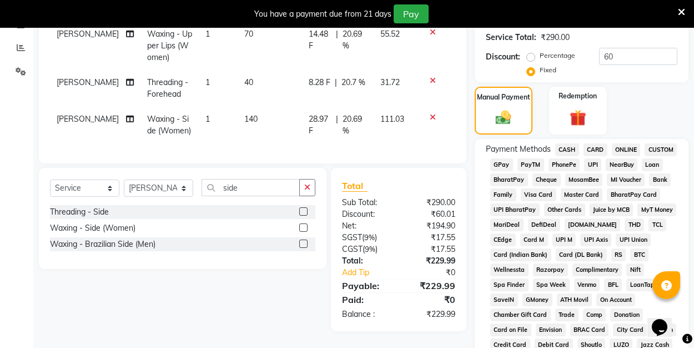
click at [592, 162] on span "UPI" at bounding box center [592, 164] width 17 height 13
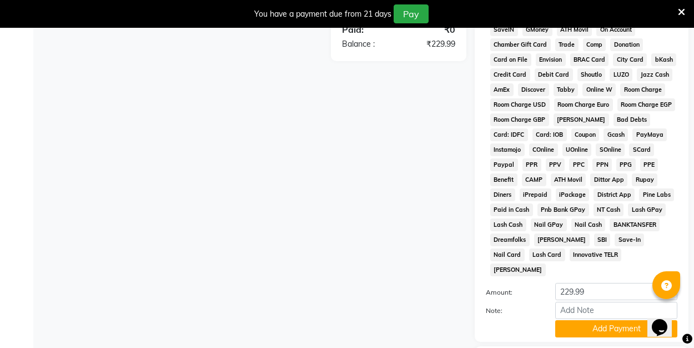
scroll to position [498, 0]
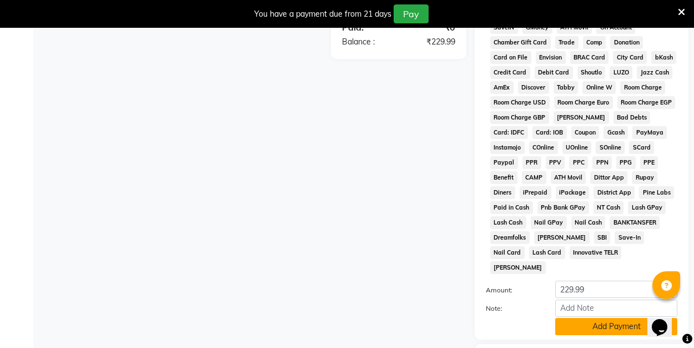
click at [581, 318] on button "Add Payment" at bounding box center [616, 326] width 122 height 17
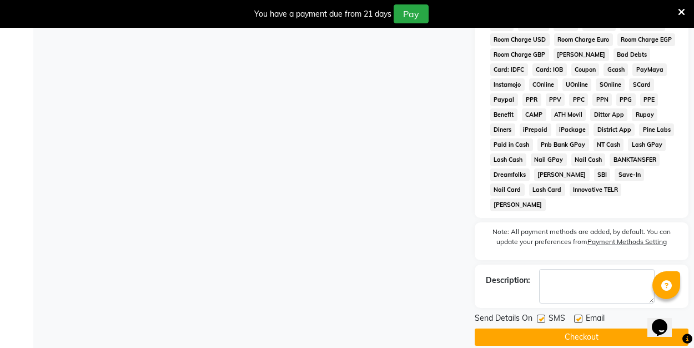
scroll to position [560, 0]
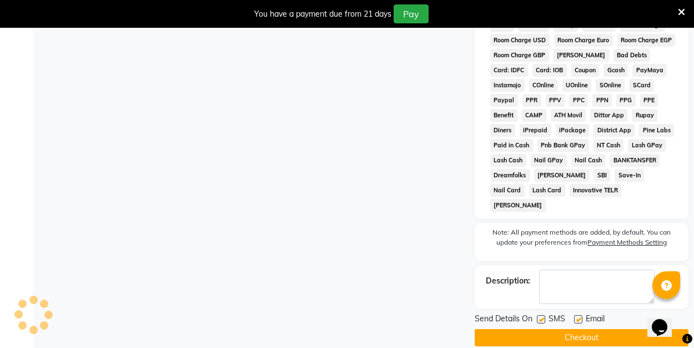
click at [580, 315] on label at bounding box center [578, 319] width 8 height 8
click at [580, 316] on input "checkbox" at bounding box center [577, 319] width 7 height 7
checkbox input "false"
click at [574, 329] on button "Checkout" at bounding box center [582, 337] width 214 height 17
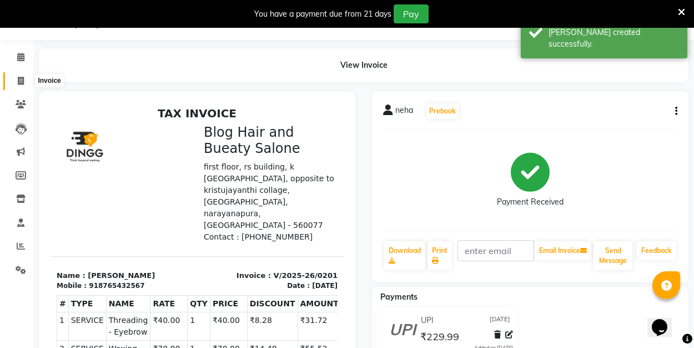
click at [19, 79] on icon at bounding box center [21, 81] width 6 height 8
select select "8741"
select select "service"
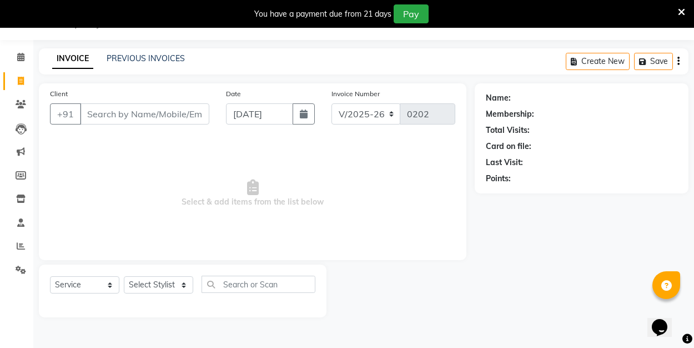
click at [150, 66] on div "INVOICE PREVIOUS INVOICES Create New Save" at bounding box center [364, 61] width 650 height 26
click at [150, 62] on link "PREVIOUS INVOICES" at bounding box center [146, 58] width 78 height 10
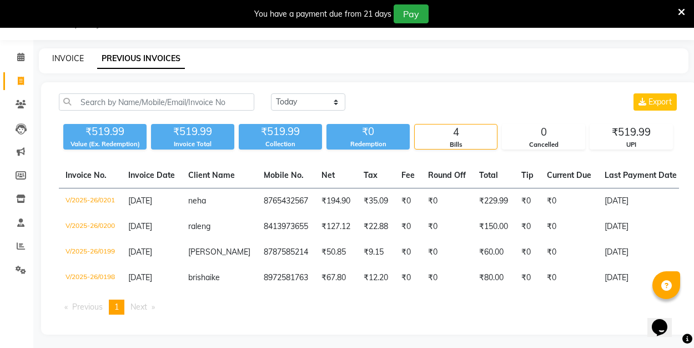
click at [58, 57] on link "INVOICE" at bounding box center [68, 58] width 32 height 10
select select "service"
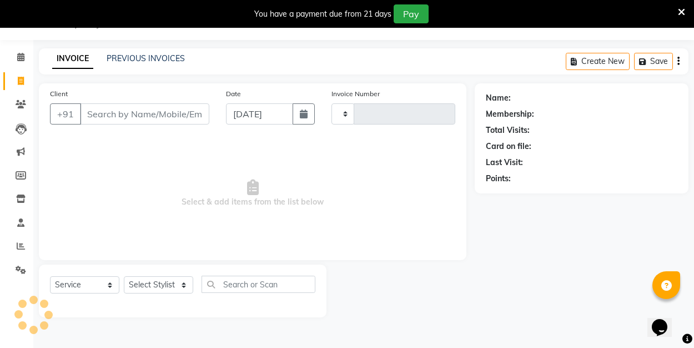
type input "0202"
select select "8741"
click at [122, 184] on span "Select & add items from the list below" at bounding box center [252, 193] width 405 height 111
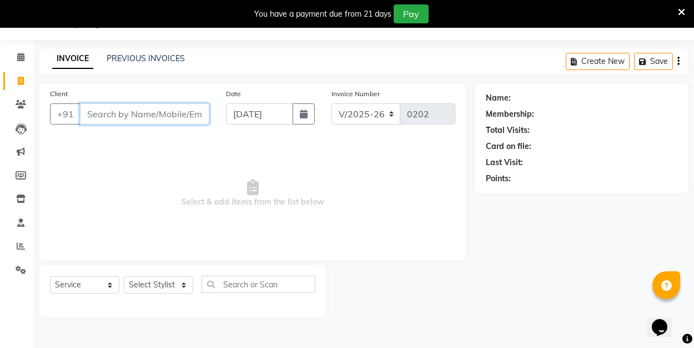
click at [125, 118] on input "Client" at bounding box center [144, 113] width 129 height 21
click at [139, 119] on input "Client" at bounding box center [144, 113] width 129 height 21
click at [114, 158] on span "Select & add items from the list below" at bounding box center [252, 193] width 405 height 111
click at [110, 115] on input "Client" at bounding box center [144, 113] width 129 height 21
type input "6009939908"
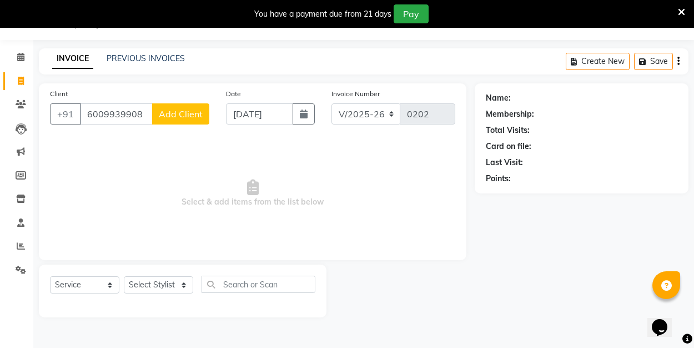
click at [180, 115] on span "Add Client" at bounding box center [181, 113] width 44 height 11
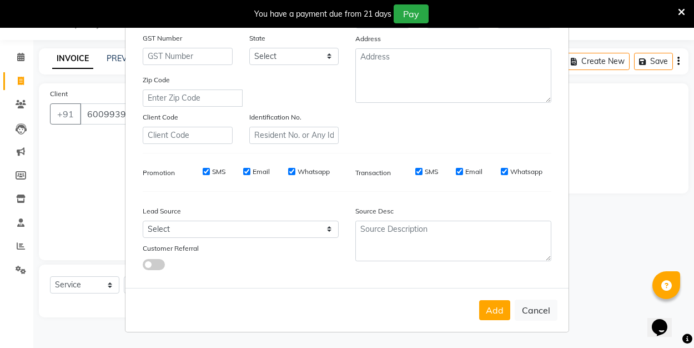
scroll to position [164, 0]
type input "richrid"
click at [497, 311] on button "Add" at bounding box center [494, 310] width 31 height 20
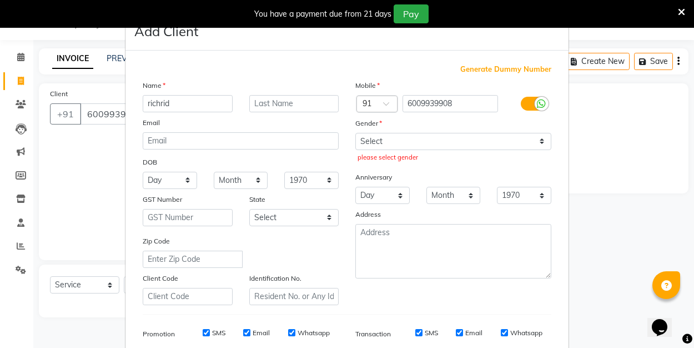
scroll to position [0, 0]
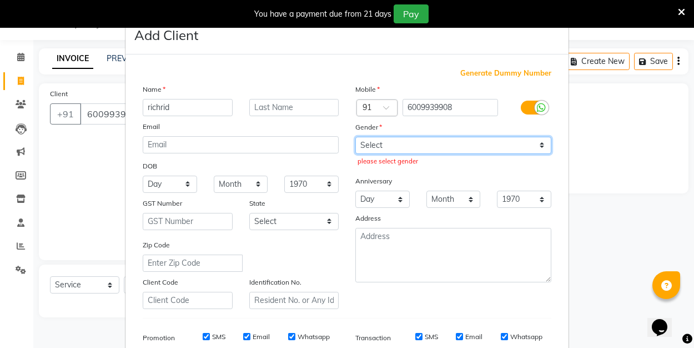
select select "male"
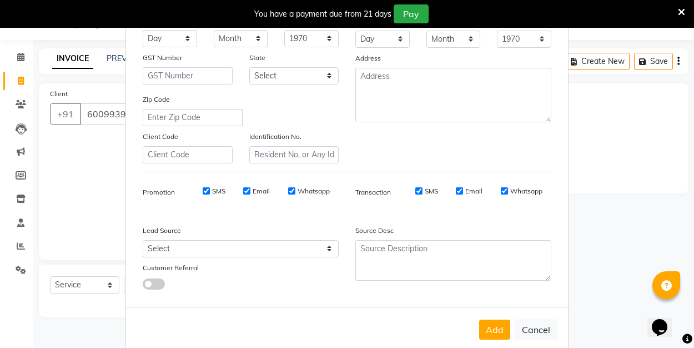
scroll to position [150, 0]
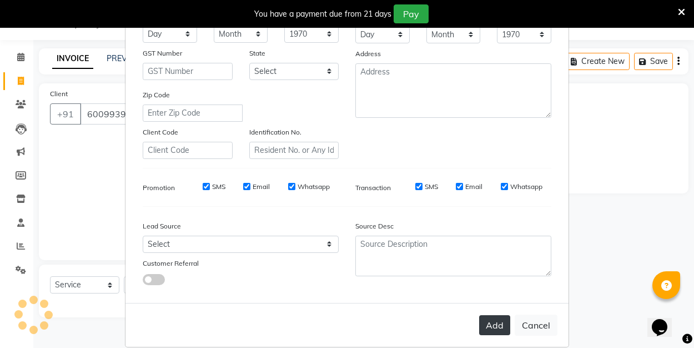
click at [496, 316] on button "Add" at bounding box center [494, 325] width 31 height 20
select select
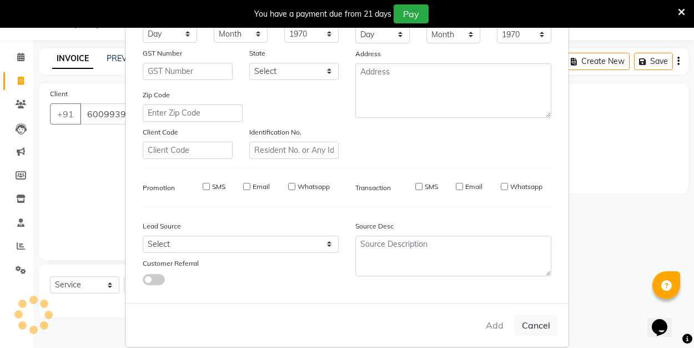
select select
checkbox input "false"
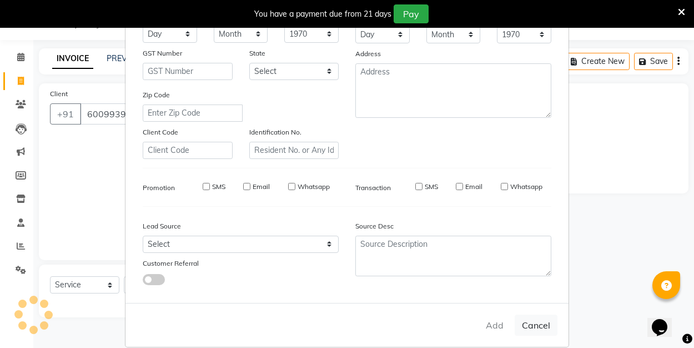
checkbox input "false"
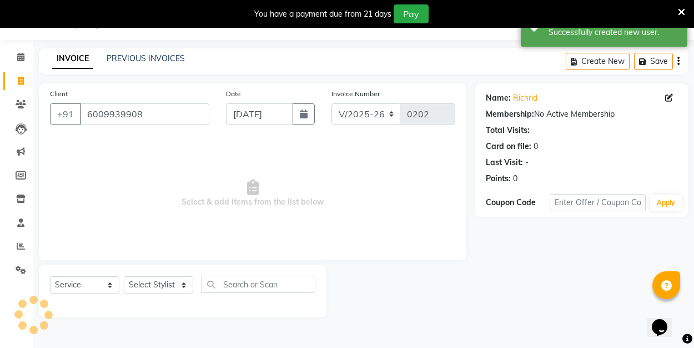
scroll to position [28, 0]
click at [176, 286] on select "Select Stylist [PERSON_NAME] Manager [PERSON_NAME] [PERSON_NAME]" at bounding box center [158, 284] width 69 height 17
select select "90661"
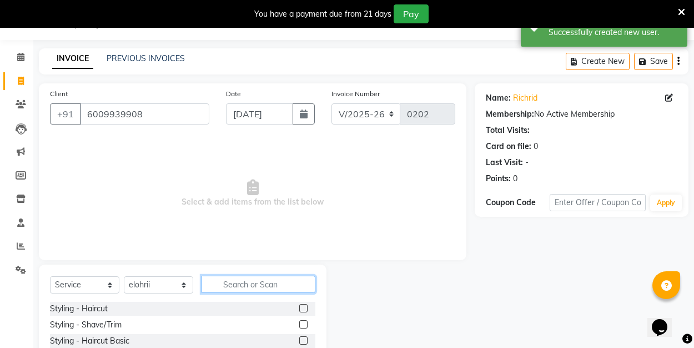
click at [241, 283] on input "text" at bounding box center [259, 283] width 114 height 17
click at [300, 308] on label at bounding box center [303, 308] width 8 height 8
click at [300, 308] on input "checkbox" at bounding box center [302, 308] width 7 height 7
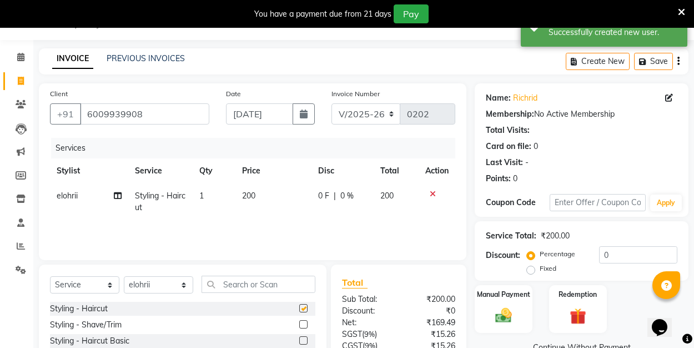
checkbox input "false"
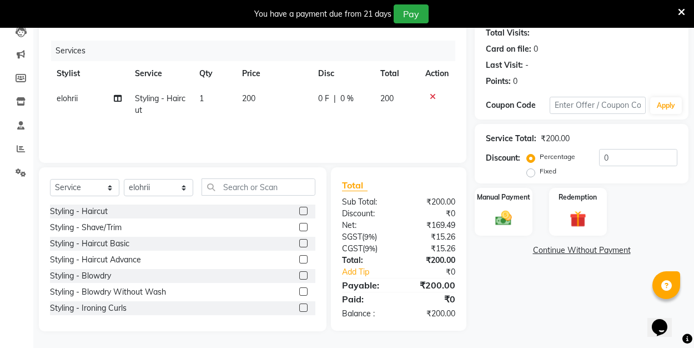
scroll to position [125, 0]
click at [540, 172] on label "Fixed" at bounding box center [548, 171] width 17 height 10
click at [533, 172] on input "Fixed" at bounding box center [533, 171] width 8 height 8
radio input "true"
click at [606, 157] on input "0" at bounding box center [638, 157] width 78 height 17
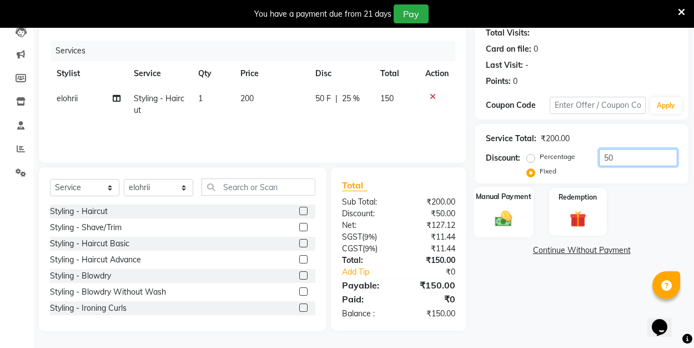
type input "50"
click at [500, 220] on img at bounding box center [504, 217] width 28 height 19
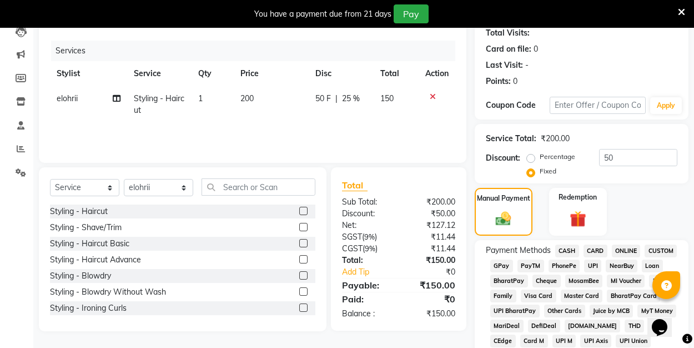
click at [588, 261] on span "UPI" at bounding box center [592, 265] width 17 height 13
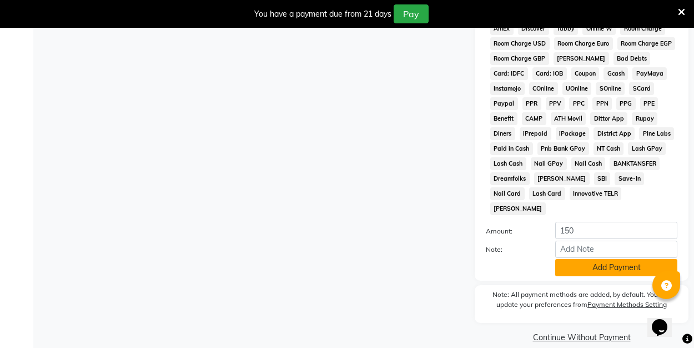
scroll to position [556, 0]
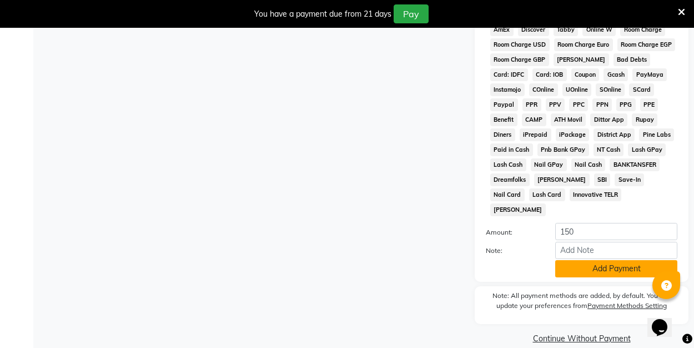
click at [588, 260] on button "Add Payment" at bounding box center [616, 268] width 122 height 17
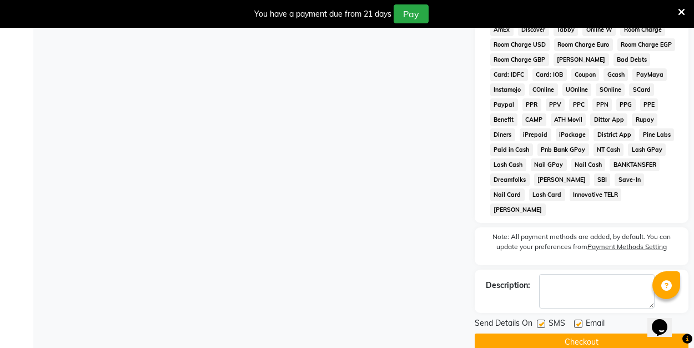
click at [578, 319] on label at bounding box center [578, 323] width 8 height 8
click at [578, 320] on input "checkbox" at bounding box center [577, 323] width 7 height 7
checkbox input "false"
click at [576, 333] on button "Checkout" at bounding box center [582, 341] width 214 height 17
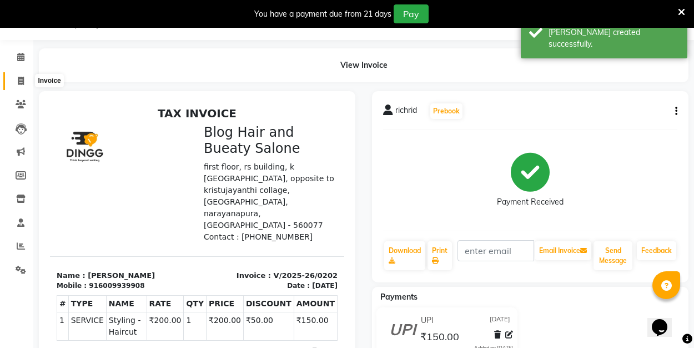
click at [24, 83] on icon at bounding box center [21, 81] width 6 height 8
select select "service"
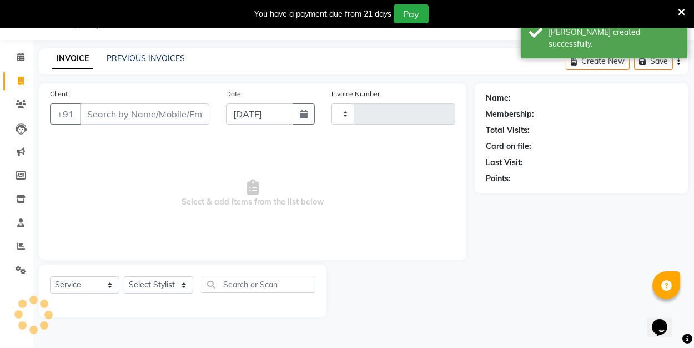
type input "0203"
select select "8741"
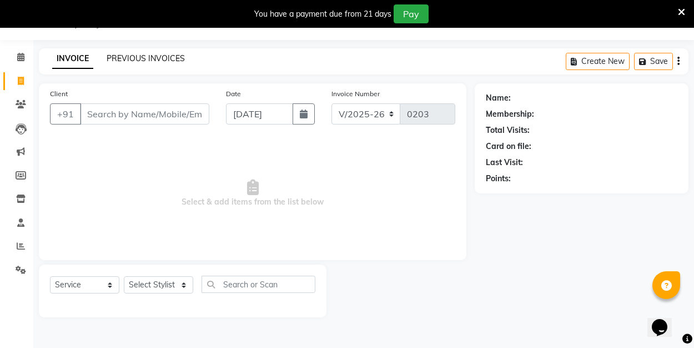
click at [165, 56] on link "PREVIOUS INVOICES" at bounding box center [146, 58] width 78 height 10
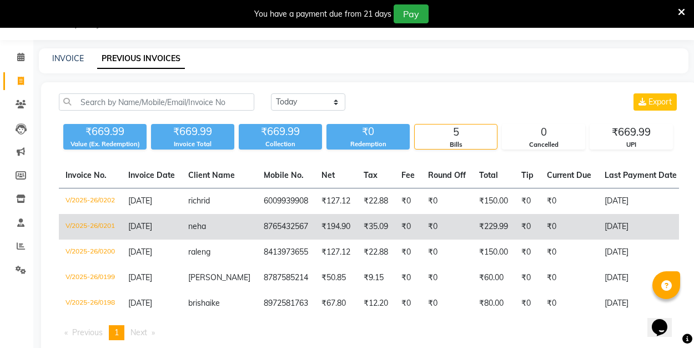
click at [328, 224] on td "₹194.90" at bounding box center [336, 227] width 42 height 26
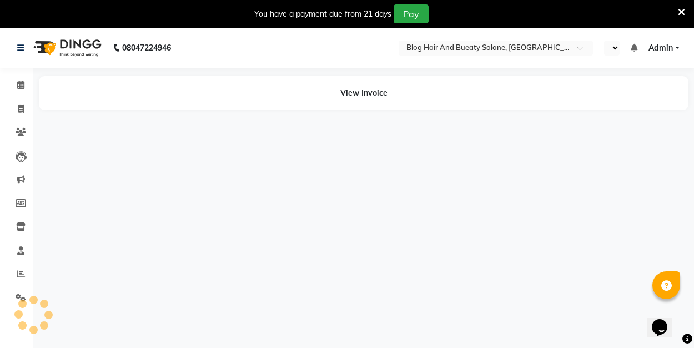
select select "en"
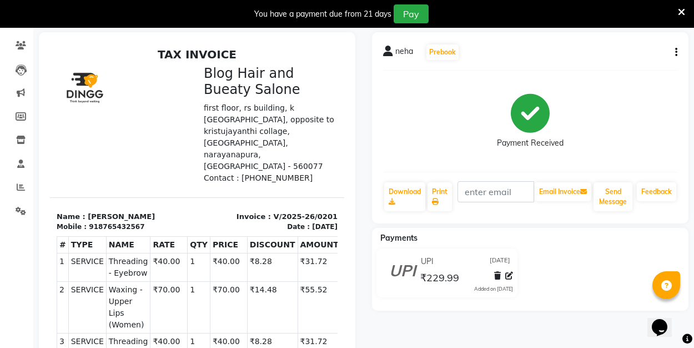
scroll to position [84, 0]
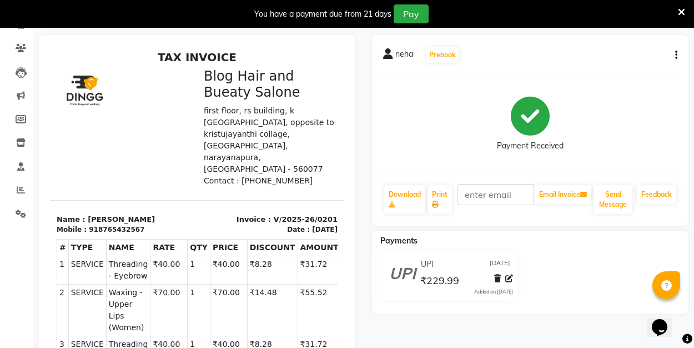
click at [676, 55] on icon "button" at bounding box center [676, 55] width 2 height 1
click at [621, 69] on div "Edit Invoice" at bounding box center [620, 69] width 76 height 14
select select "service"
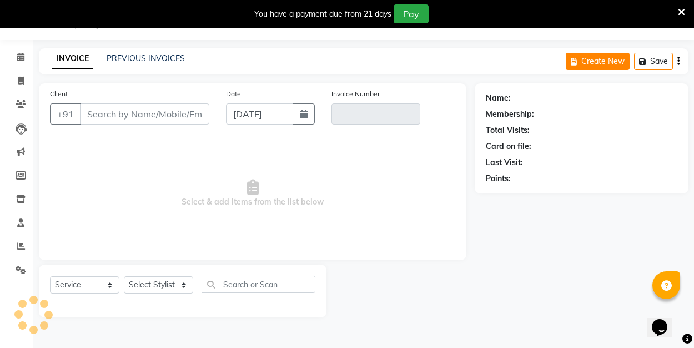
scroll to position [28, 0]
type input "8765432567"
type input "V/2025-26/0201"
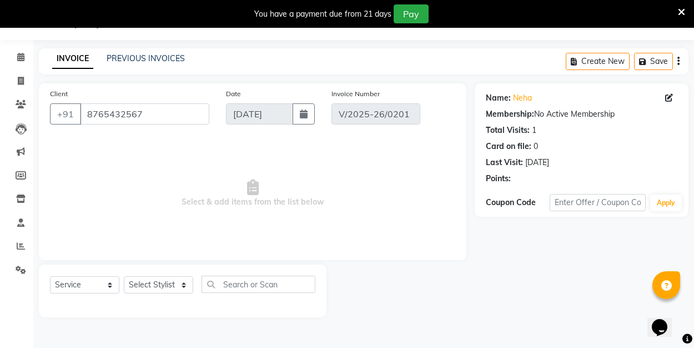
select select "select"
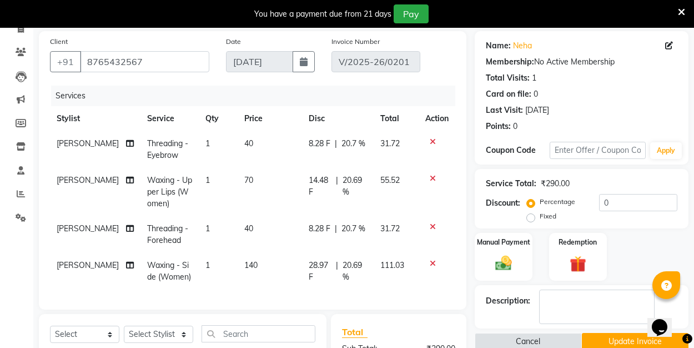
scroll to position [82, 0]
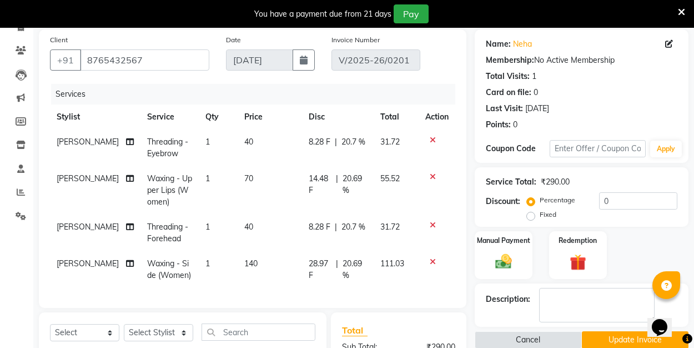
click at [540, 215] on label "Fixed" at bounding box center [548, 214] width 17 height 10
click at [531, 215] on input "Fixed" at bounding box center [533, 214] width 8 height 8
radio input "true"
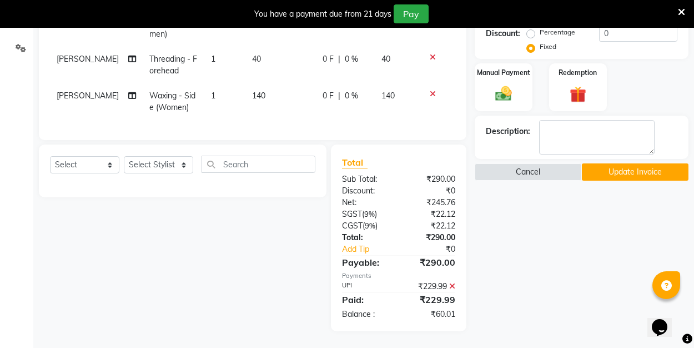
scroll to position [249, 0]
click at [455, 285] on div "₹229.99" at bounding box center [431, 287] width 65 height 12
click at [451, 285] on icon at bounding box center [452, 287] width 6 height 8
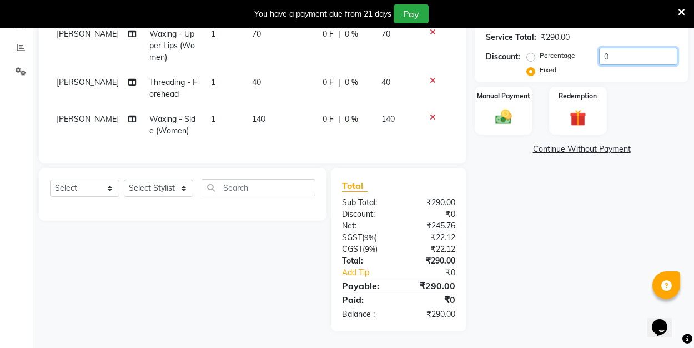
click at [606, 58] on input "0" at bounding box center [638, 56] width 78 height 17
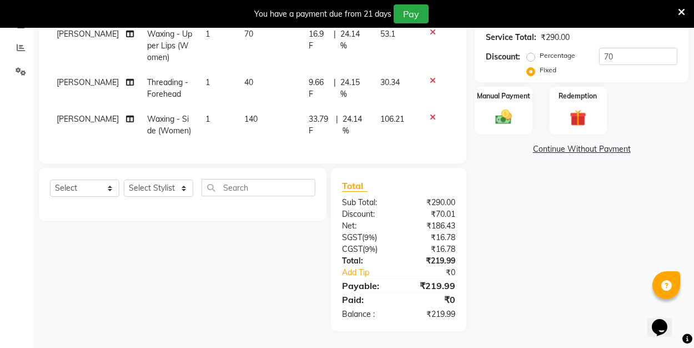
click at [534, 202] on div "Name: Neha Membership: No Active Membership Total Visits: 1 Card on file: 0 Las…" at bounding box center [586, 108] width 222 height 446
click at [509, 122] on img at bounding box center [504, 116] width 28 height 19
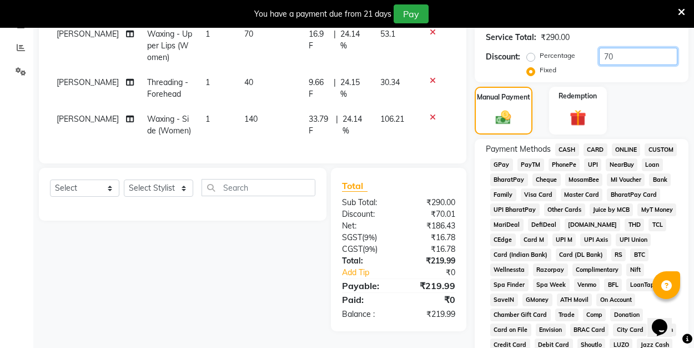
click at [623, 54] on input "70" at bounding box center [638, 56] width 78 height 17
type input "7"
type input "69"
click at [590, 164] on span "UPI" at bounding box center [592, 164] width 17 height 13
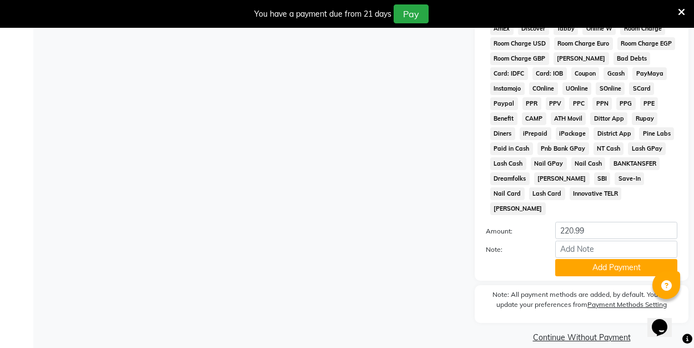
scroll to position [556, 0]
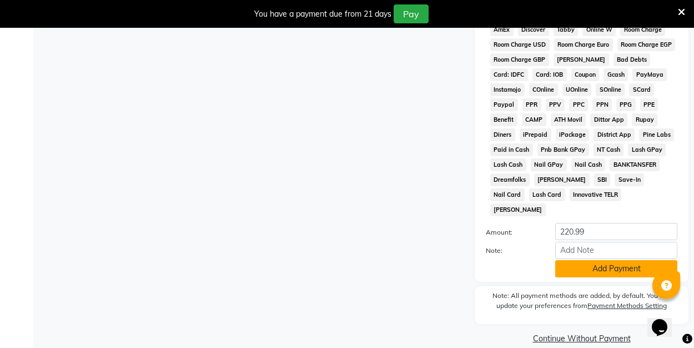
click at [596, 260] on button "Add Payment" at bounding box center [616, 268] width 122 height 17
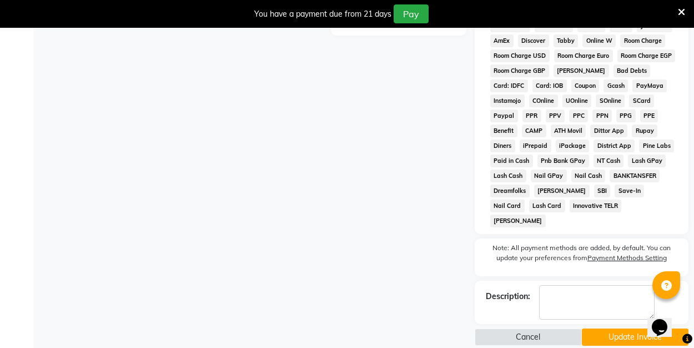
scroll to position [544, 0]
click at [601, 329] on button "Update Invoice" at bounding box center [635, 337] width 107 height 17
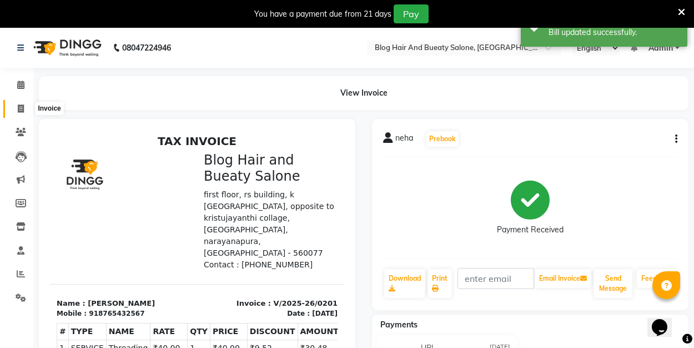
click at [20, 106] on icon at bounding box center [21, 108] width 6 height 8
select select "8741"
select select "service"
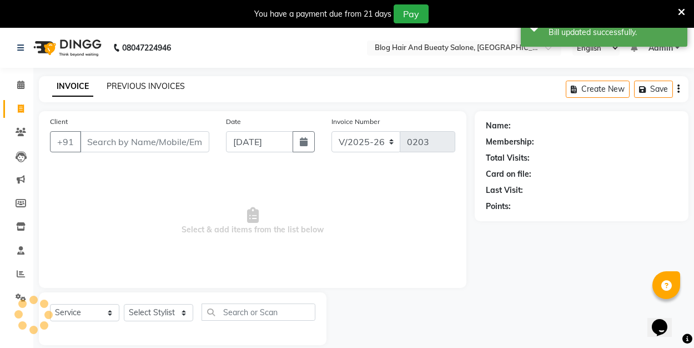
click at [135, 85] on link "PREVIOUS INVOICES" at bounding box center [146, 86] width 78 height 10
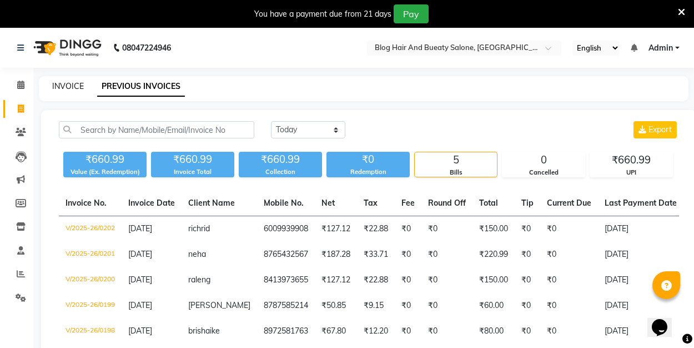
click at [77, 85] on link "INVOICE" at bounding box center [68, 86] width 32 height 10
select select "service"
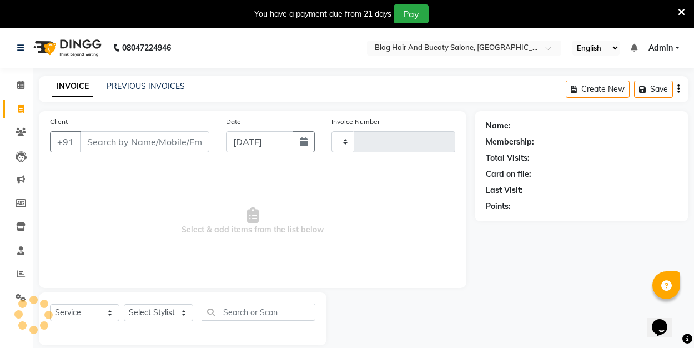
type input "0203"
select select "8741"
click at [155, 85] on link "PREVIOUS INVOICES" at bounding box center [146, 86] width 78 height 10
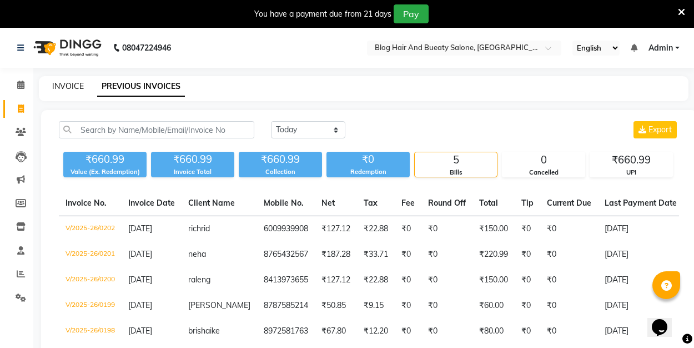
click at [76, 87] on link "INVOICE" at bounding box center [68, 86] width 32 height 10
select select "8741"
select select "service"
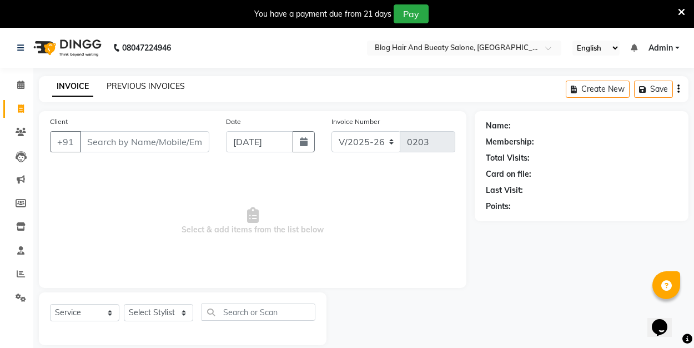
click at [134, 87] on link "PREVIOUS INVOICES" at bounding box center [146, 86] width 78 height 10
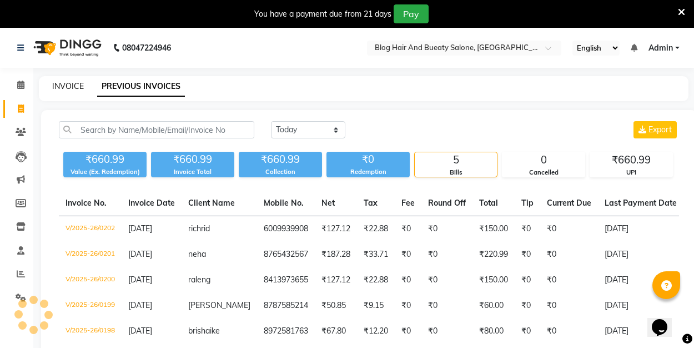
click at [72, 88] on link "INVOICE" at bounding box center [68, 86] width 32 height 10
select select "8741"
select select "service"
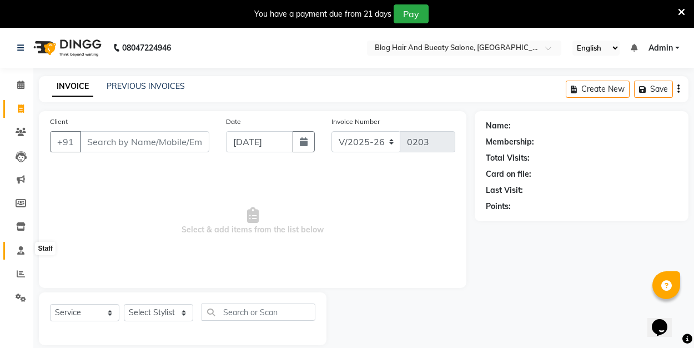
click at [19, 250] on icon at bounding box center [20, 250] width 7 height 8
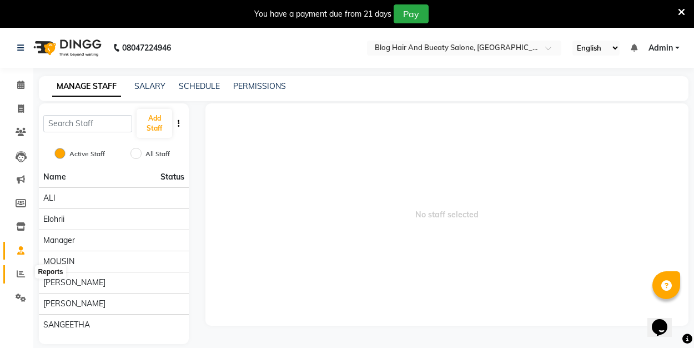
click at [23, 271] on icon at bounding box center [21, 273] width 8 height 8
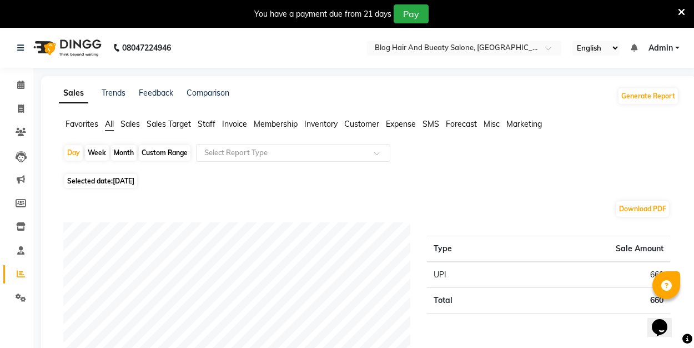
click at [124, 155] on div "Month" at bounding box center [124, 153] width 26 height 16
select select "9"
select select "2025"
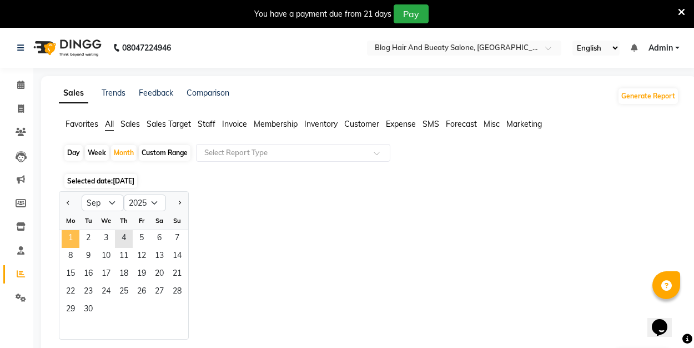
click at [75, 235] on span "1" at bounding box center [71, 239] width 18 height 18
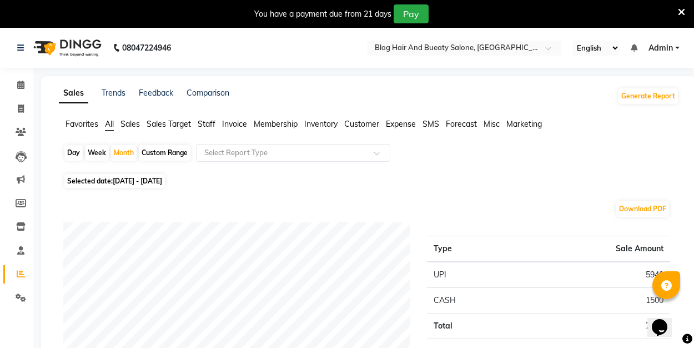
click at [184, 126] on span "Sales Target" at bounding box center [169, 124] width 44 height 10
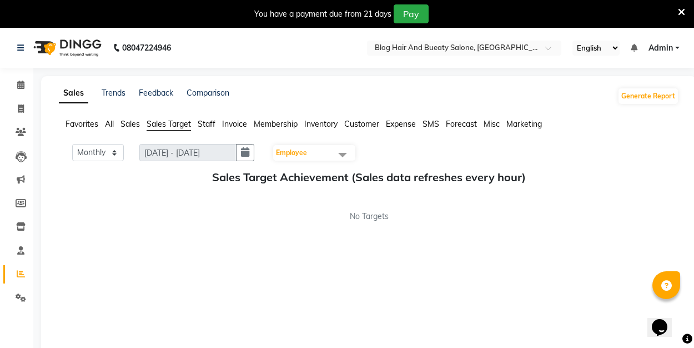
click at [133, 125] on span "Sales" at bounding box center [129, 124] width 19 height 10
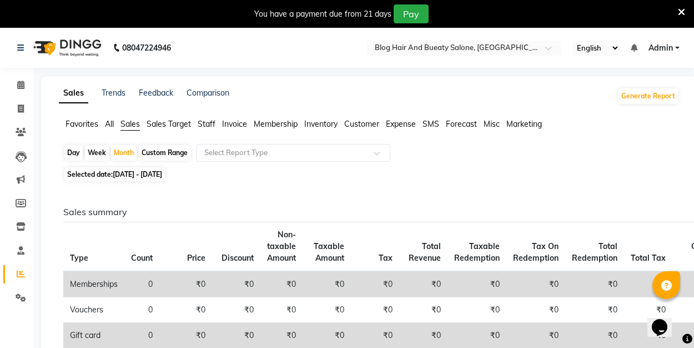
click at [238, 124] on span "Invoice" at bounding box center [234, 124] width 25 height 10
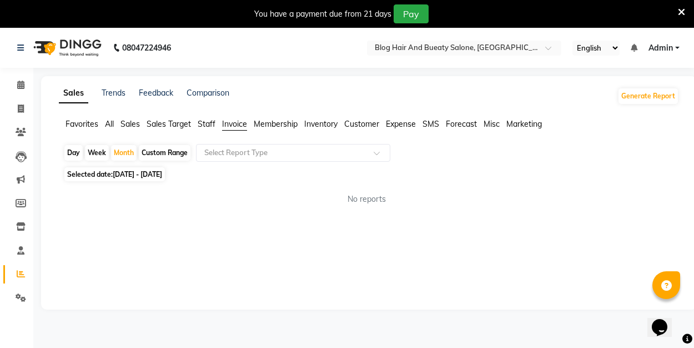
click at [363, 125] on span "Customer" at bounding box center [361, 124] width 35 height 10
click at [325, 124] on span "Inventory" at bounding box center [320, 124] width 33 height 10
click at [280, 124] on span "Membership" at bounding box center [276, 124] width 44 height 10
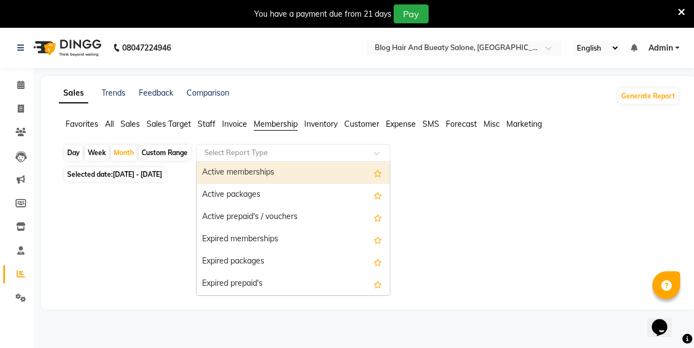
click at [283, 157] on input "text" at bounding box center [282, 152] width 160 height 11
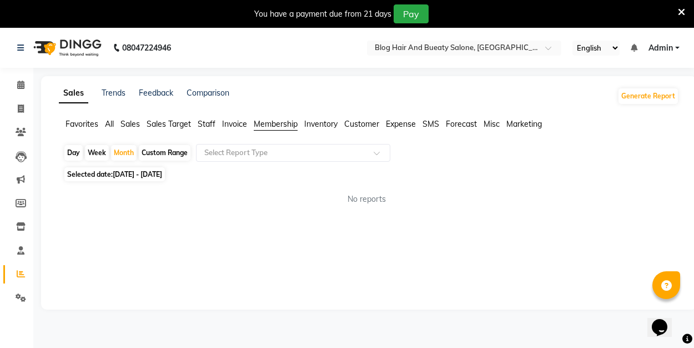
click at [103, 299] on div "Sales Trends Feedback Comparison Generate Report Favorites All Sales Sales Targ…" at bounding box center [369, 192] width 656 height 233
click at [236, 122] on span "Invoice" at bounding box center [234, 124] width 25 height 10
click at [213, 121] on span "Staff" at bounding box center [207, 124] width 18 height 10
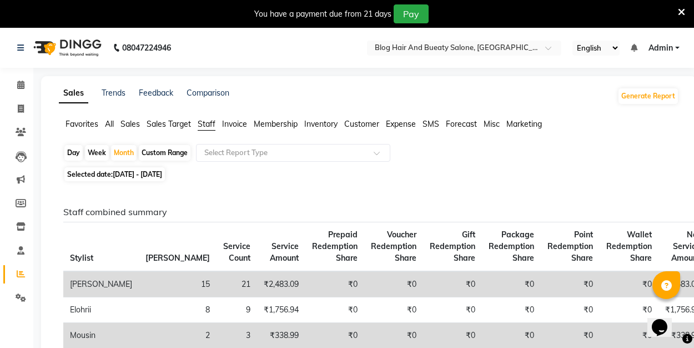
click at [112, 122] on span "All" at bounding box center [109, 124] width 9 height 10
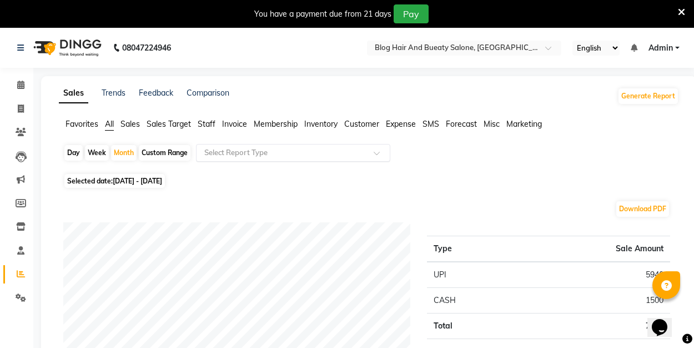
click at [300, 159] on div "Select Report Type" at bounding box center [293, 153] width 194 height 18
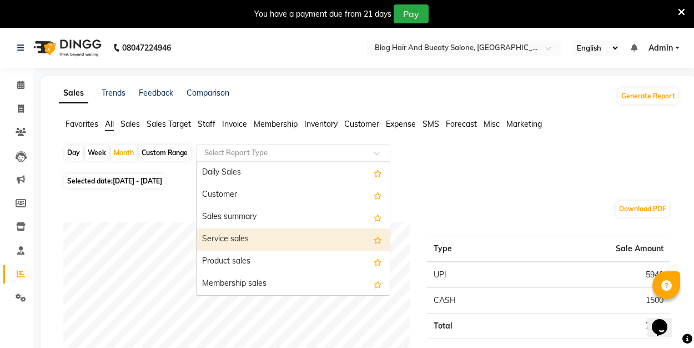
click at [284, 237] on div "Service sales" at bounding box center [293, 239] width 193 height 22
select select "full_report"
select select "csv"
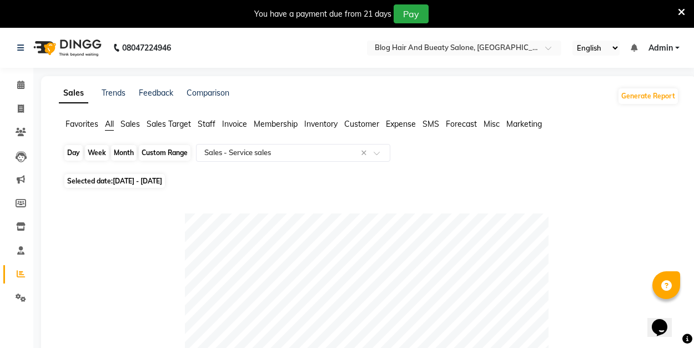
click at [123, 152] on div "Month" at bounding box center [124, 153] width 26 height 16
select select "9"
select select "2025"
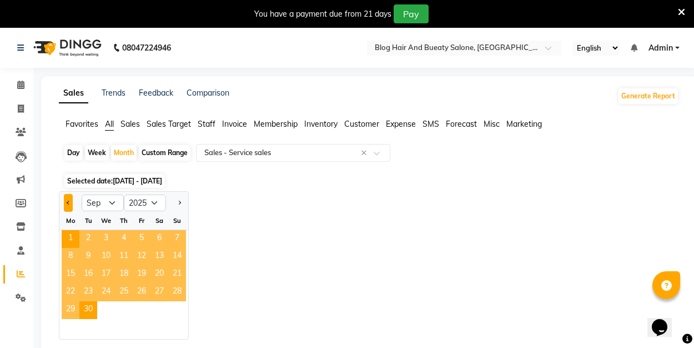
click at [69, 203] on span "Previous month" at bounding box center [69, 202] width 4 height 4
select select "8"
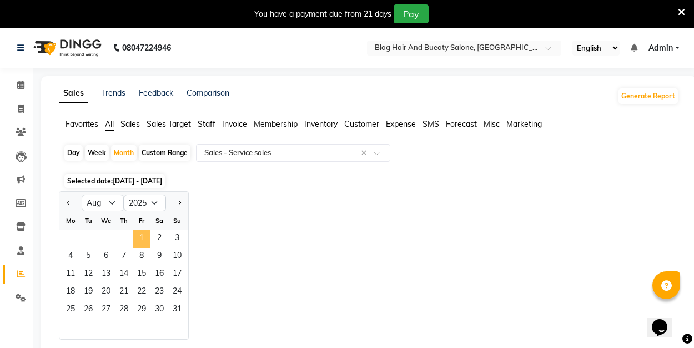
click at [142, 242] on span "1" at bounding box center [142, 239] width 18 height 18
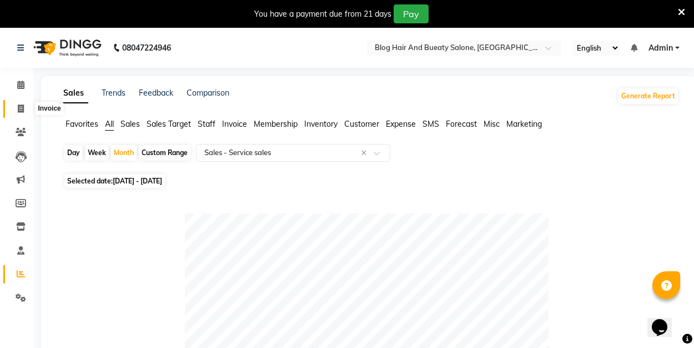
click at [19, 106] on icon at bounding box center [21, 108] width 6 height 8
select select "service"
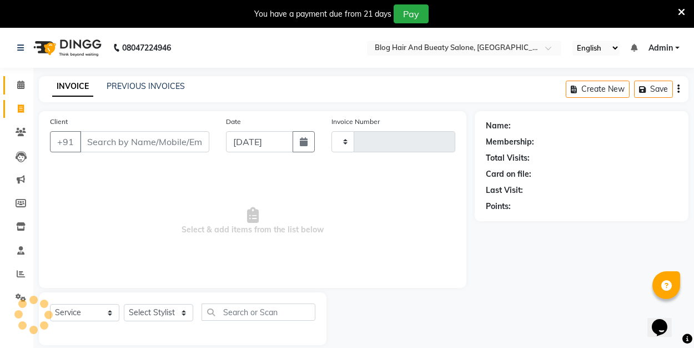
type input "0203"
select select "8741"
click at [20, 84] on icon at bounding box center [20, 84] width 7 height 8
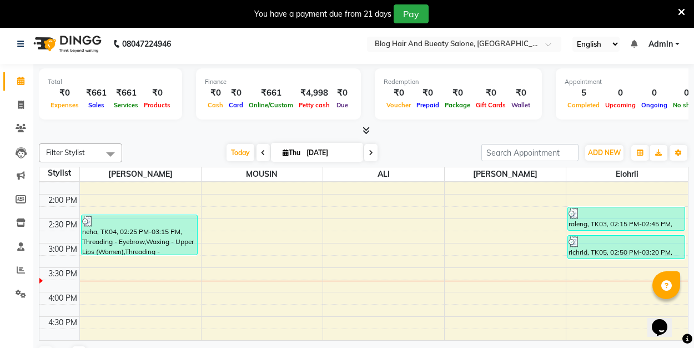
scroll to position [283, 0]
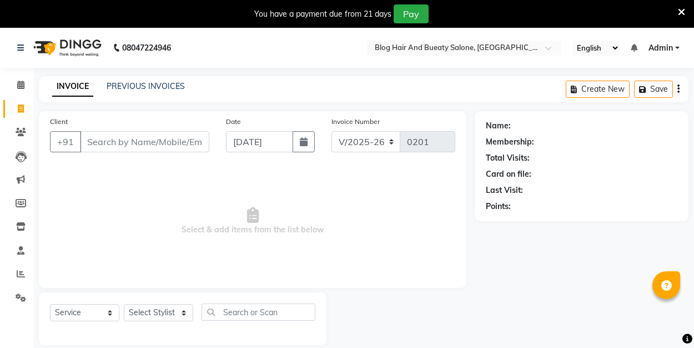
select select "8741"
select select "service"
click at [23, 84] on icon at bounding box center [20, 84] width 7 height 8
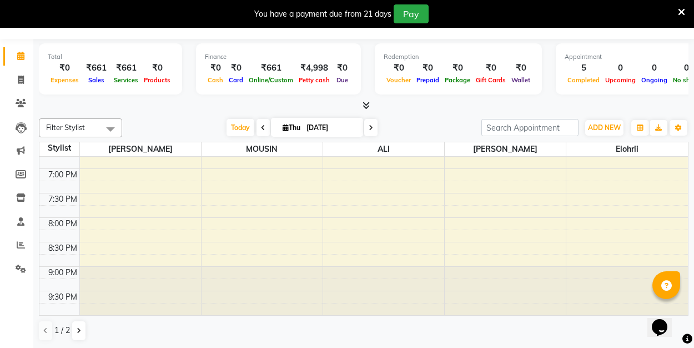
scroll to position [28, 0]
click at [80, 331] on icon at bounding box center [79, 331] width 4 height 7
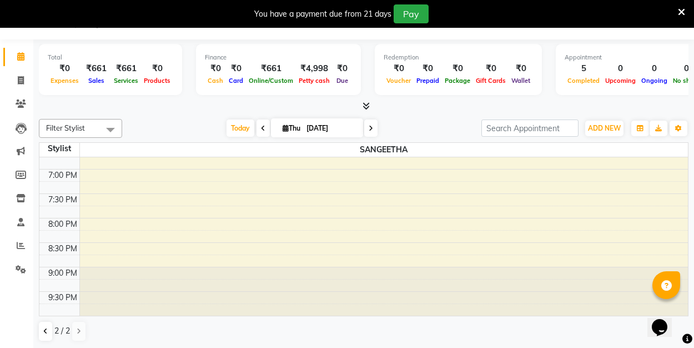
click at [45, 330] on icon at bounding box center [45, 331] width 4 height 7
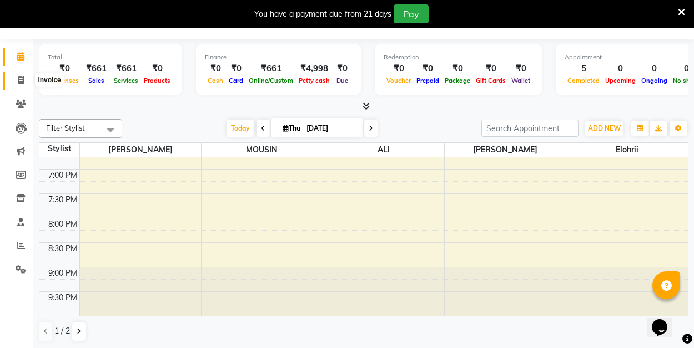
click at [19, 81] on icon at bounding box center [21, 80] width 6 height 8
select select "8741"
select select "service"
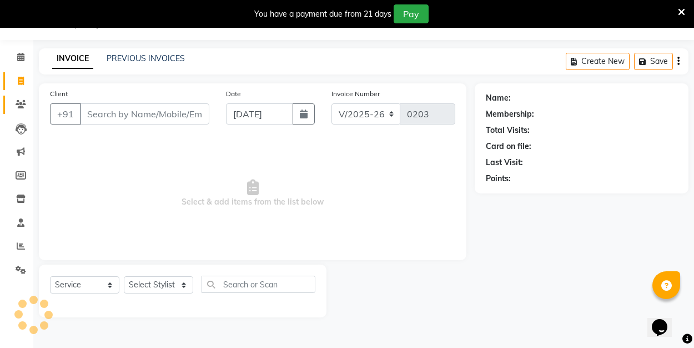
scroll to position [28, 0]
click at [22, 105] on icon at bounding box center [21, 104] width 11 height 8
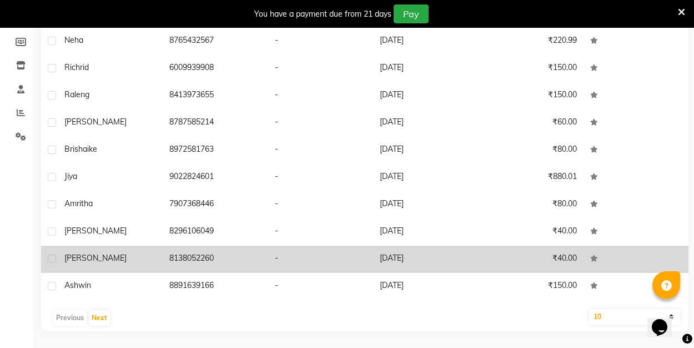
scroll to position [161, 0]
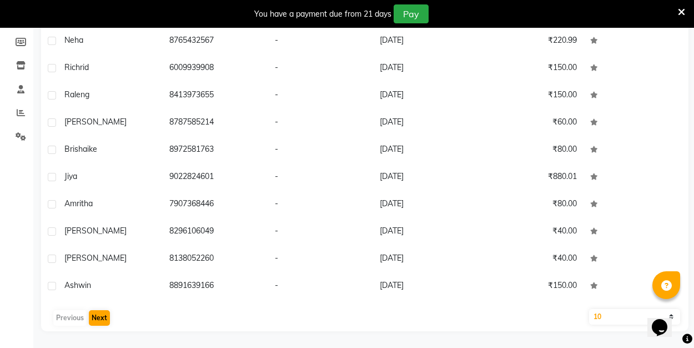
click at [102, 320] on button "Next" at bounding box center [99, 318] width 21 height 16
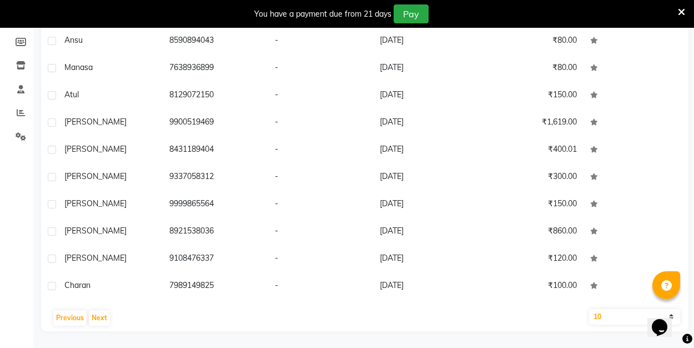
select select "50"
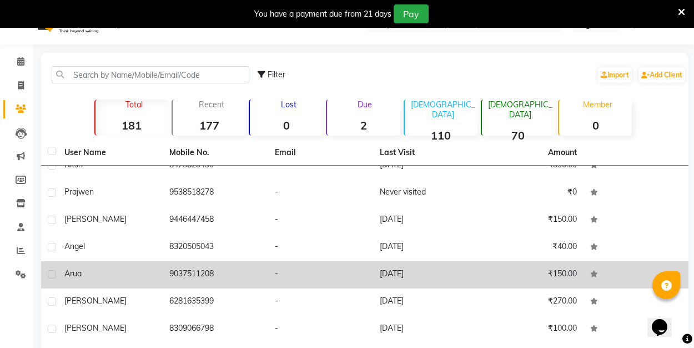
scroll to position [963, 0]
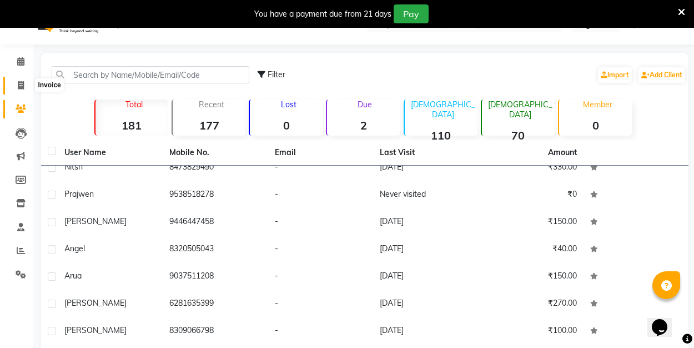
click at [19, 79] on span at bounding box center [20, 85] width 19 height 13
select select "8741"
select select "service"
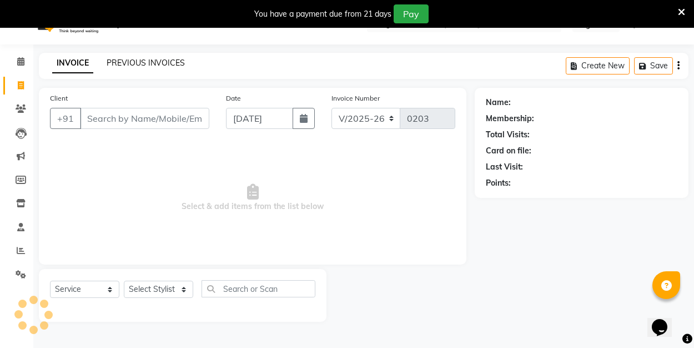
click at [125, 63] on link "PREVIOUS INVOICES" at bounding box center [146, 63] width 78 height 10
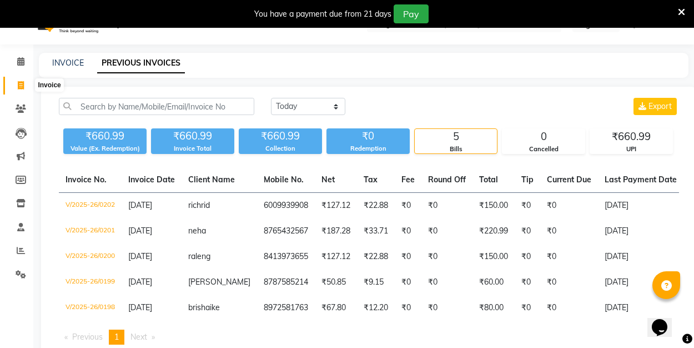
click at [22, 87] on icon at bounding box center [21, 85] width 6 height 8
select select "8741"
select select "service"
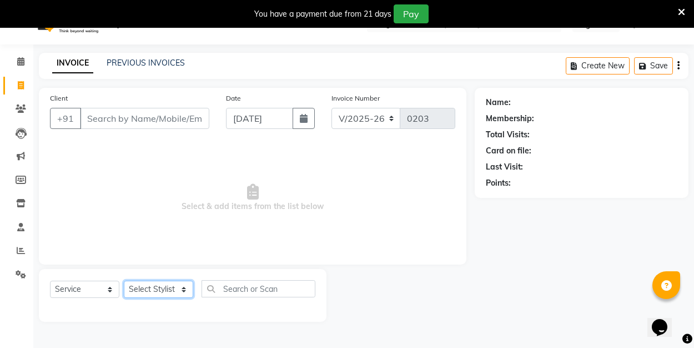
click at [186, 286] on select "Select Stylist [PERSON_NAME] Manager [PERSON_NAME] [PERSON_NAME]" at bounding box center [158, 288] width 69 height 17
click at [173, 247] on span "Select & add items from the list below" at bounding box center [252, 197] width 405 height 111
click at [153, 66] on link "PREVIOUS INVOICES" at bounding box center [146, 63] width 78 height 10
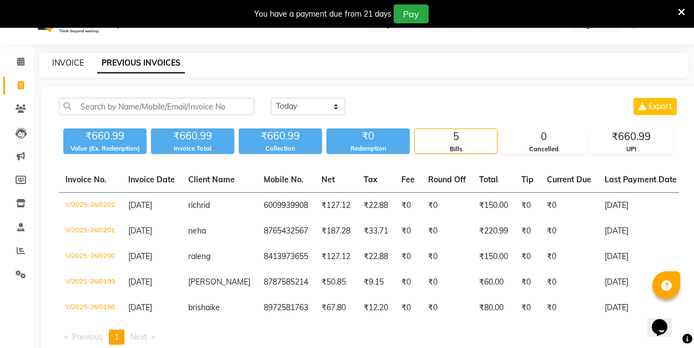
click at [72, 63] on link "INVOICE" at bounding box center [68, 63] width 32 height 10
select select "8741"
select select "service"
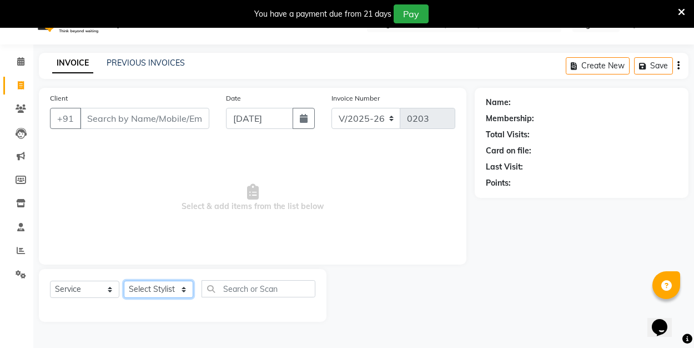
click at [166, 289] on select "Select Stylist [PERSON_NAME] Manager [PERSON_NAME] [PERSON_NAME]" at bounding box center [158, 288] width 69 height 17
click at [137, 116] on input "Client" at bounding box center [144, 118] width 129 height 21
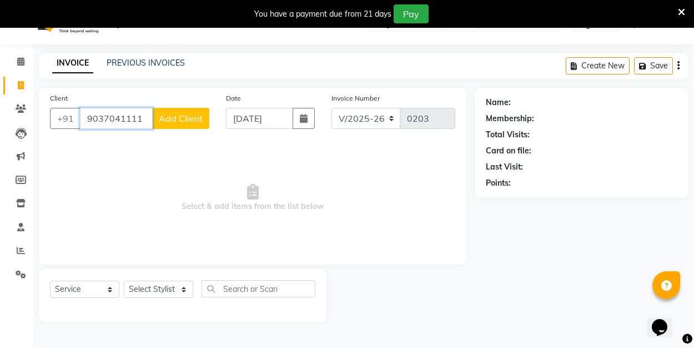
type input "9037041111"
click at [184, 119] on span "Add Client" at bounding box center [181, 118] width 44 height 11
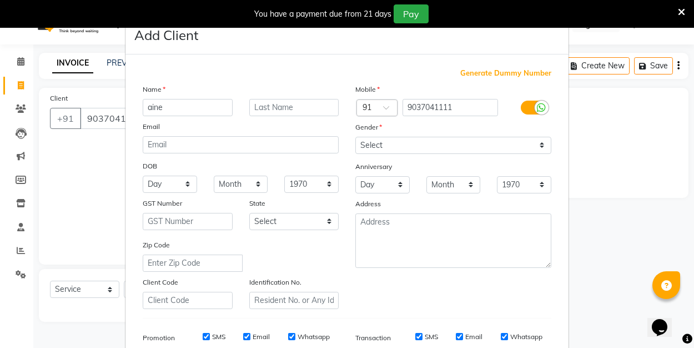
type input "aine"
click at [458, 140] on select "Select [DEMOGRAPHIC_DATA] [DEMOGRAPHIC_DATA] Other Prefer Not To Say" at bounding box center [453, 145] width 196 height 17
select select "[DEMOGRAPHIC_DATA]"
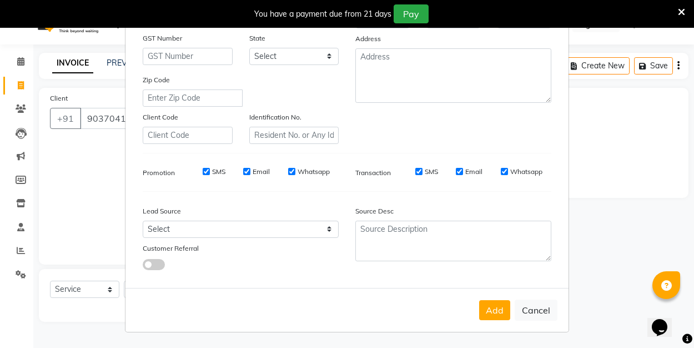
scroll to position [164, 0]
click at [492, 311] on button "Add" at bounding box center [494, 310] width 31 height 20
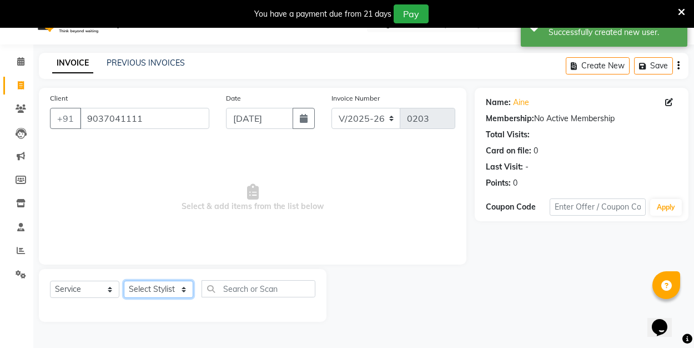
select select "89034"
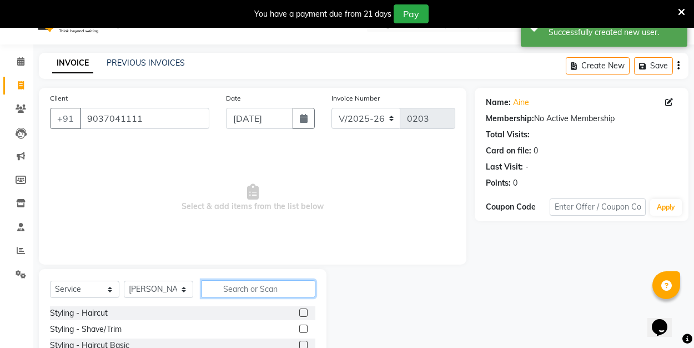
click at [248, 288] on input "text" at bounding box center [259, 288] width 114 height 17
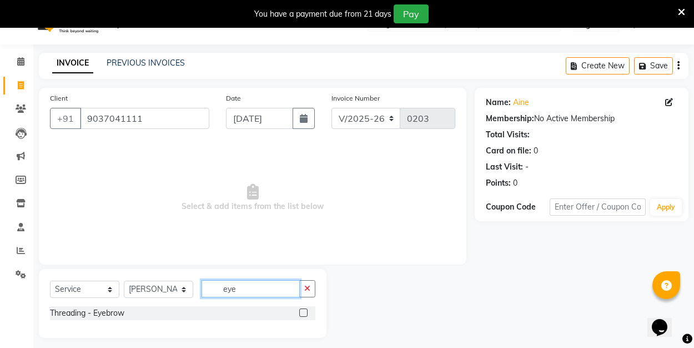
type input "eye"
click at [309, 313] on div at bounding box center [307, 313] width 16 height 14
click at [304, 313] on label at bounding box center [303, 312] width 8 height 8
click at [304, 313] on input "checkbox" at bounding box center [302, 312] width 7 height 7
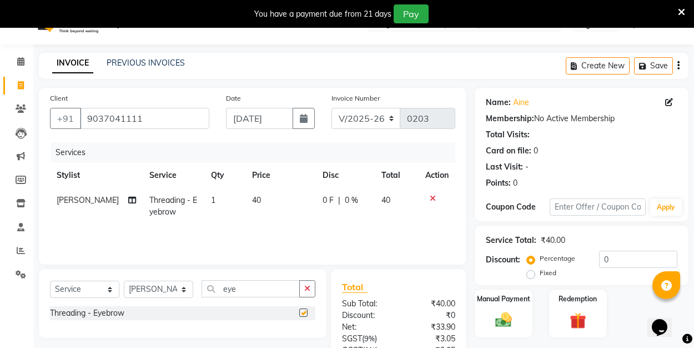
checkbox input "false"
click at [501, 325] on img at bounding box center [504, 319] width 28 height 19
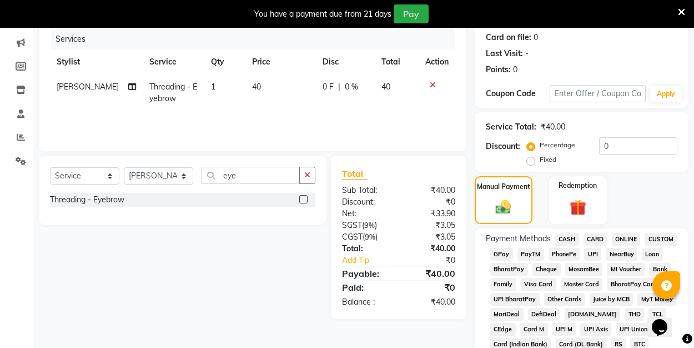
click at [596, 251] on span "UPI" at bounding box center [592, 254] width 17 height 13
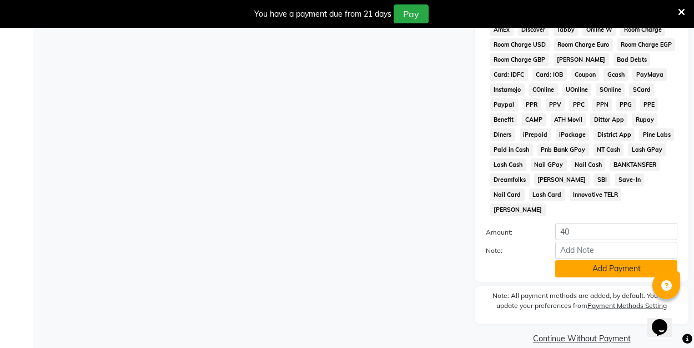
click at [596, 260] on button "Add Payment" at bounding box center [616, 268] width 122 height 17
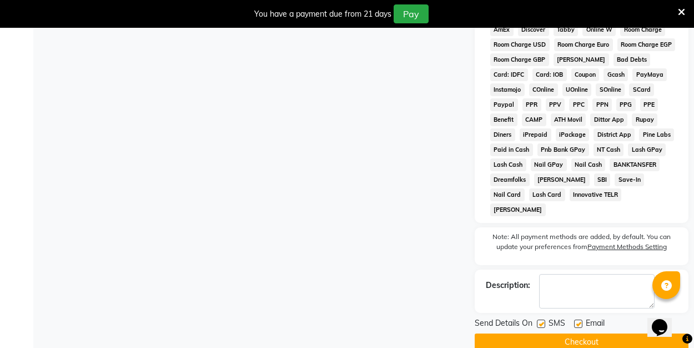
click at [579, 319] on label at bounding box center [578, 323] width 8 height 8
click at [579, 320] on input "checkbox" at bounding box center [577, 323] width 7 height 7
checkbox input "false"
click at [575, 333] on button "Checkout" at bounding box center [582, 341] width 214 height 17
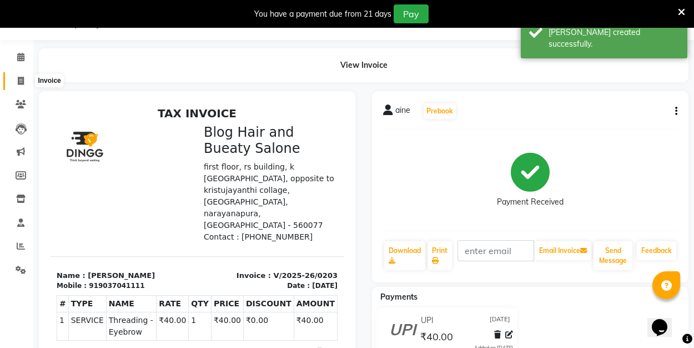
click at [21, 78] on icon at bounding box center [21, 81] width 6 height 8
select select "8741"
select select "service"
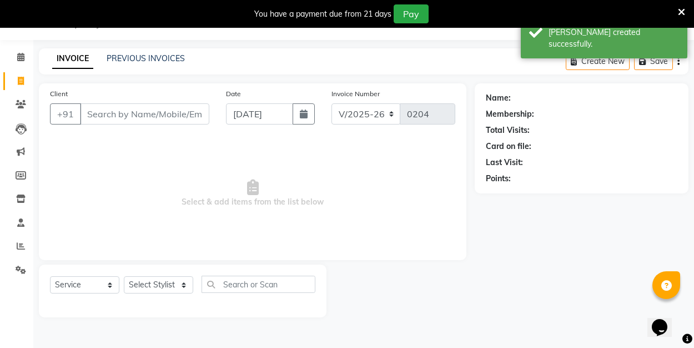
click at [166, 143] on span "Select & add items from the list below" at bounding box center [252, 193] width 405 height 111
click at [116, 113] on input "Client" at bounding box center [144, 113] width 129 height 21
